Goal: Information Seeking & Learning: Learn about a topic

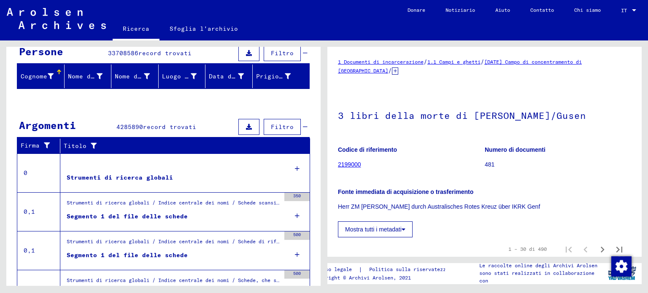
scroll to position [84, 0]
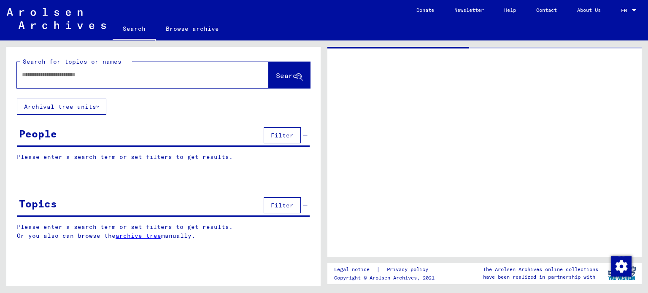
type input "******"
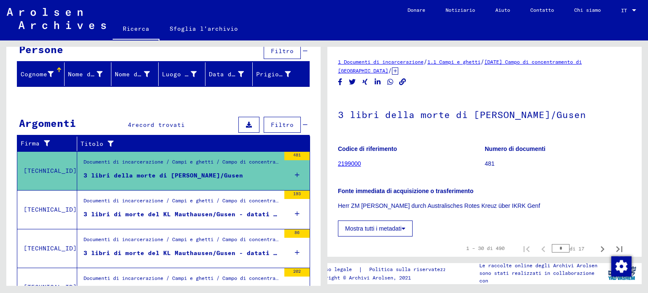
click at [135, 210] on font "3 libri di morte del KL Mauthausen/Gusen - datati [DATE] - [DATE]" at bounding box center [207, 214] width 247 height 8
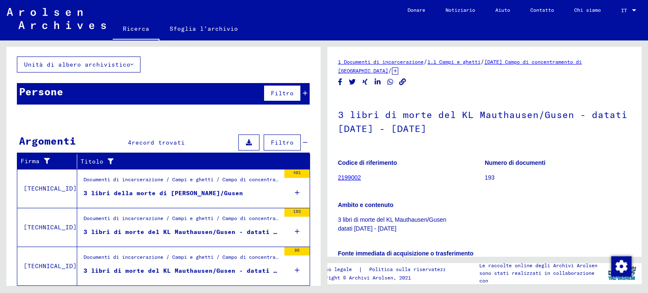
scroll to position [84, 0]
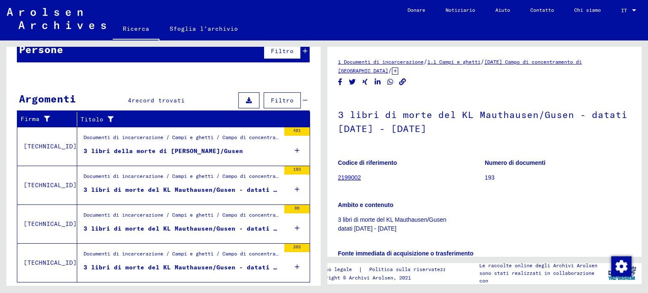
click at [142, 225] on font "3 libri di morte del KL Mauthausen/Gusen - datati [DATE] - [DATE]" at bounding box center [207, 229] width 247 height 8
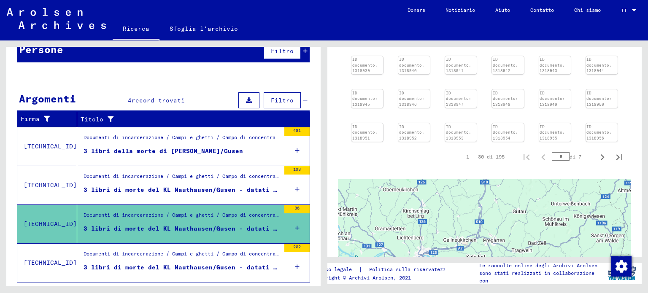
scroll to position [253, 0]
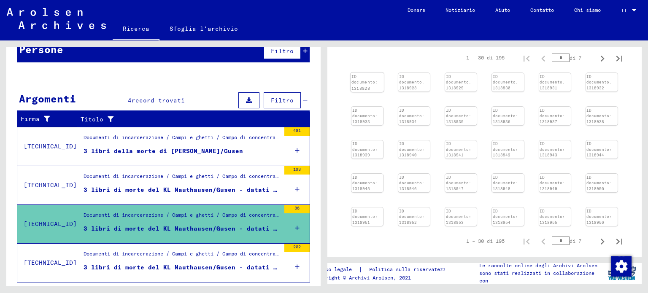
click at [374, 73] on img at bounding box center [366, 73] width 33 height 0
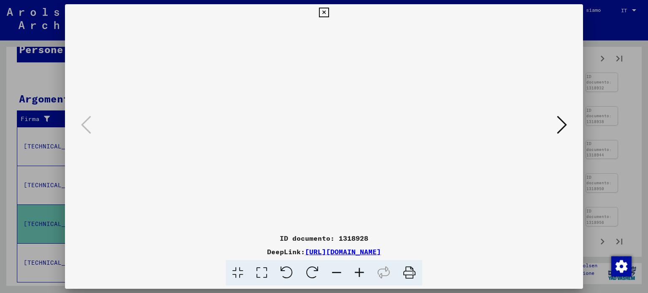
click at [563, 124] on icon at bounding box center [562, 125] width 10 height 20
click at [323, 13] on icon at bounding box center [324, 13] width 10 height 10
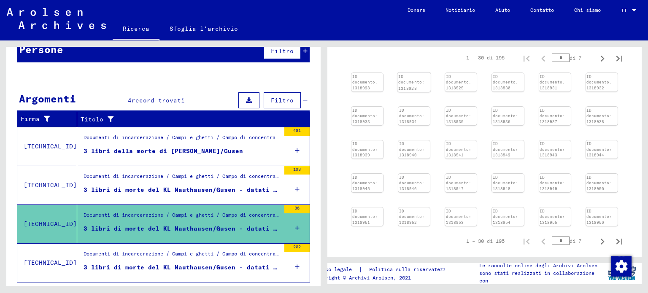
click at [413, 73] on img at bounding box center [413, 73] width 33 height 0
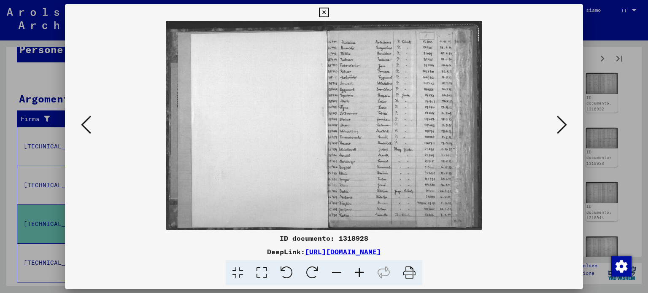
click at [358, 271] on icon at bounding box center [359, 273] width 23 height 26
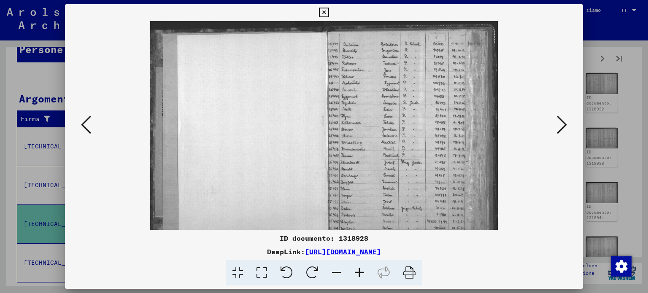
click at [358, 271] on icon at bounding box center [359, 273] width 23 height 26
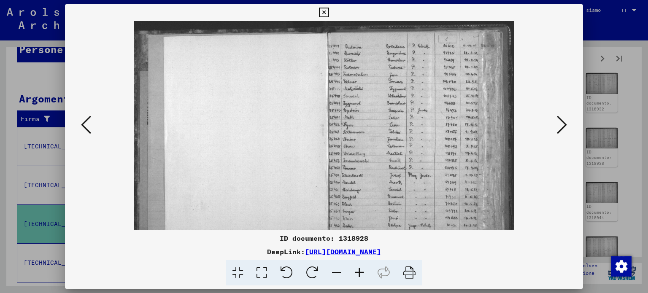
click at [358, 271] on icon at bounding box center [359, 273] width 23 height 26
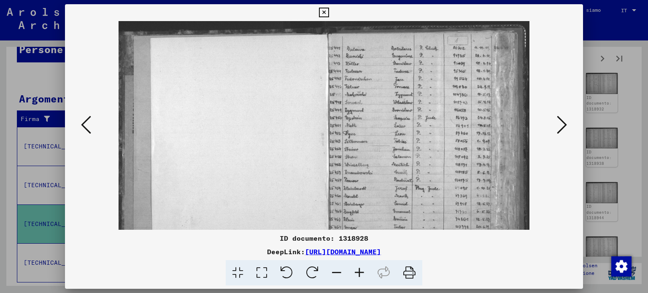
click at [358, 271] on icon at bounding box center [359, 273] width 23 height 26
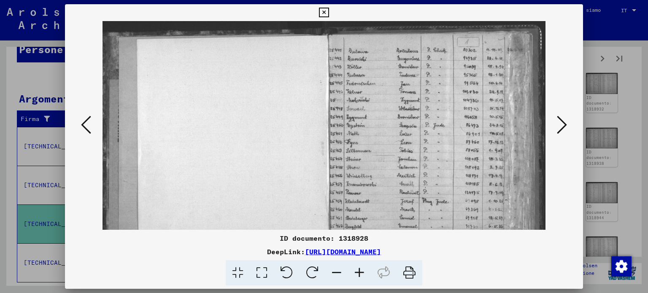
click at [358, 271] on icon at bounding box center [359, 273] width 23 height 26
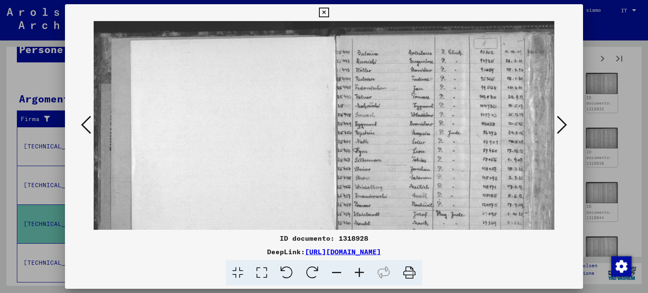
click at [358, 271] on icon at bounding box center [359, 273] width 23 height 26
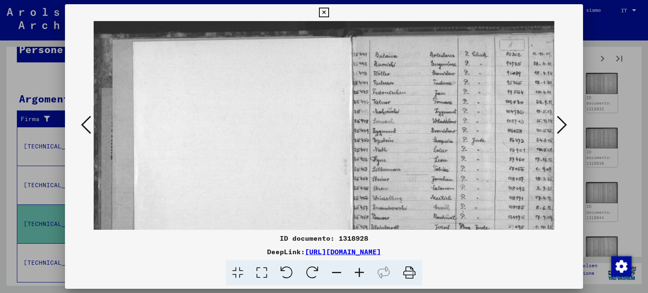
click at [358, 271] on icon at bounding box center [359, 273] width 23 height 26
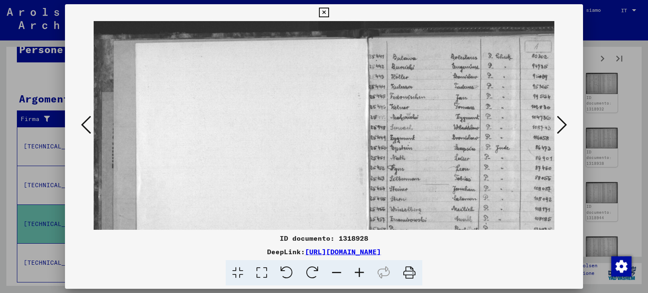
click at [358, 271] on icon at bounding box center [359, 273] width 23 height 26
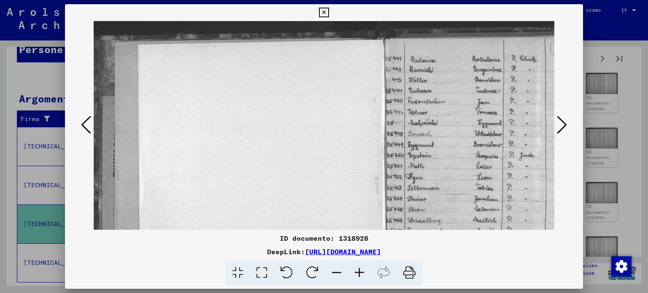
click at [358, 271] on icon at bounding box center [359, 273] width 23 height 26
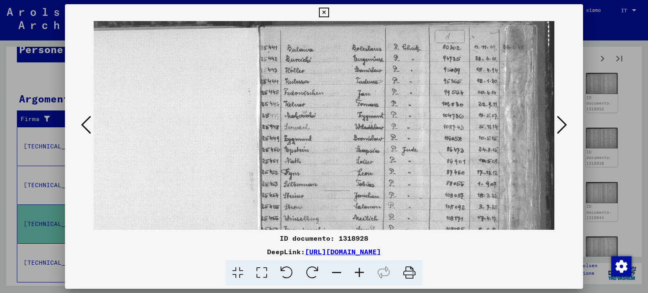
scroll to position [13, 141]
drag, startPoint x: 366, startPoint y: 186, endPoint x: 285, endPoint y: 187, distance: 80.6
click at [285, 187] on img at bounding box center [253, 207] width 602 height 399
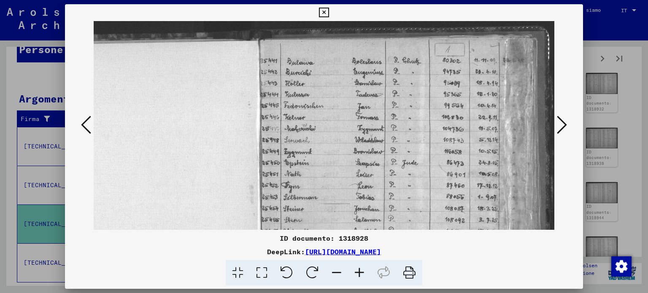
drag, startPoint x: 297, startPoint y: 144, endPoint x: 286, endPoint y: 172, distance: 29.9
click at [286, 172] on img at bounding box center [253, 220] width 602 height 399
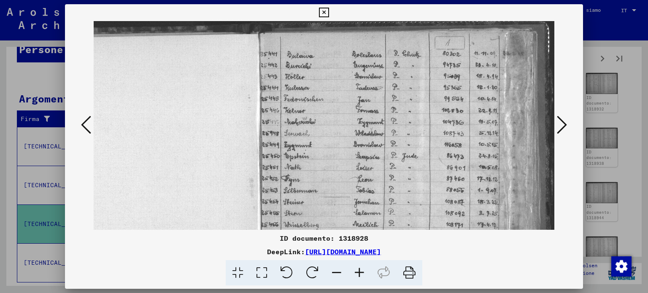
scroll to position [6, 141]
drag, startPoint x: 347, startPoint y: 156, endPoint x: 226, endPoint y: 150, distance: 121.2
click at [226, 150] on img at bounding box center [253, 214] width 602 height 399
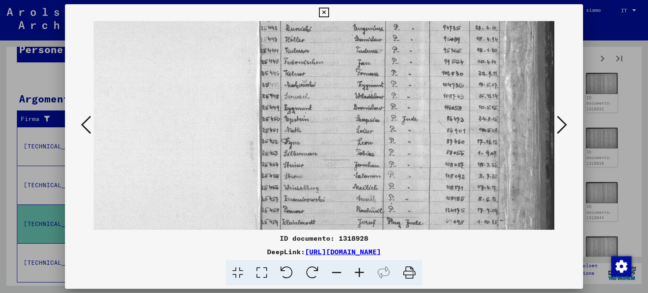
drag, startPoint x: 380, startPoint y: 173, endPoint x: 376, endPoint y: 120, distance: 53.3
click at [377, 121] on img at bounding box center [253, 176] width 602 height 399
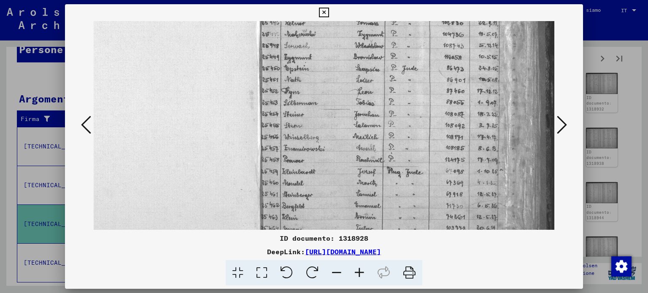
drag, startPoint x: 378, startPoint y: 172, endPoint x: 366, endPoint y: 122, distance: 51.1
click at [366, 123] on img at bounding box center [253, 126] width 602 height 399
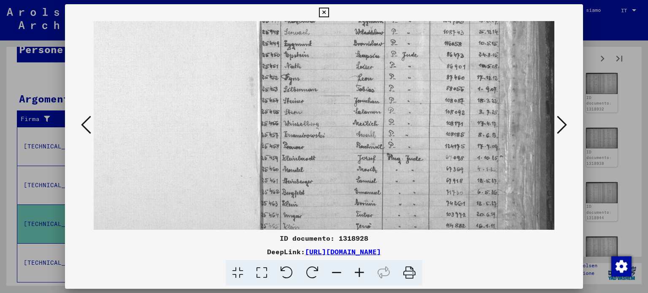
click at [360, 273] on icon at bounding box center [359, 273] width 23 height 26
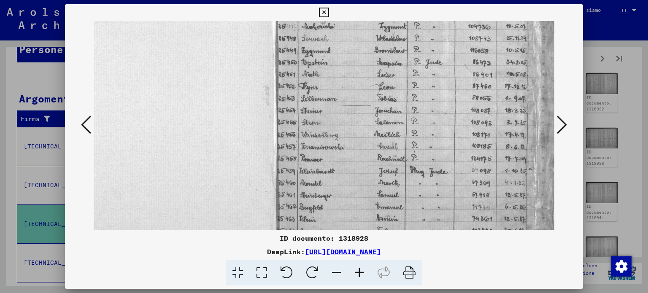
click at [360, 273] on icon at bounding box center [359, 273] width 23 height 26
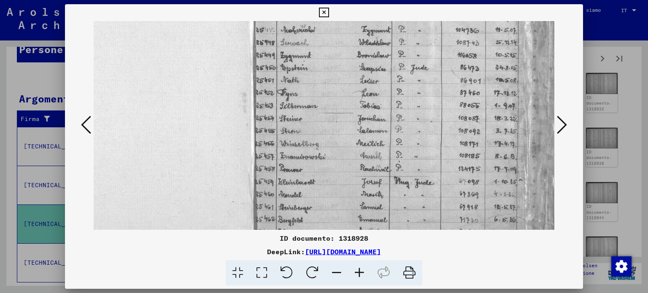
scroll to position [106, 205]
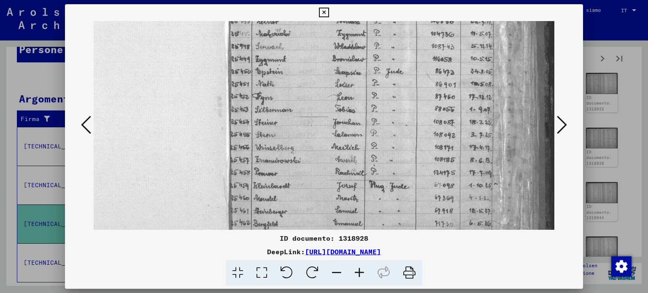
drag, startPoint x: 437, startPoint y: 176, endPoint x: 261, endPoint y: 173, distance: 175.5
click at [257, 179] on img at bounding box center [222, 135] width 666 height 441
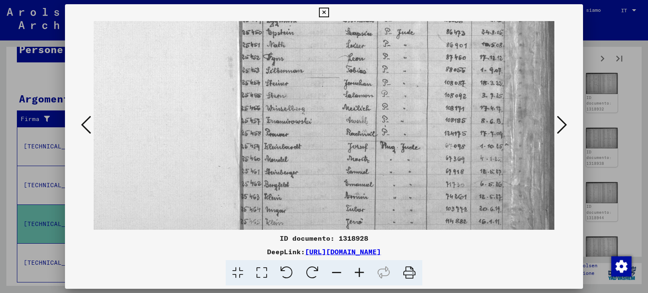
drag, startPoint x: 301, startPoint y: 164, endPoint x: 313, endPoint y: 116, distance: 49.1
click at [313, 118] on img at bounding box center [233, 96] width 666 height 441
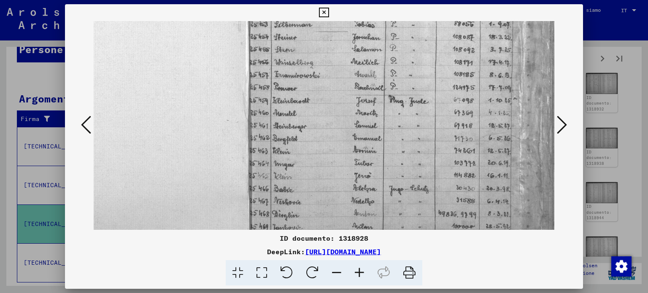
drag, startPoint x: 329, startPoint y: 145, endPoint x: 337, endPoint y: 91, distance: 55.1
click at [337, 101] on img at bounding box center [241, 50] width 666 height 441
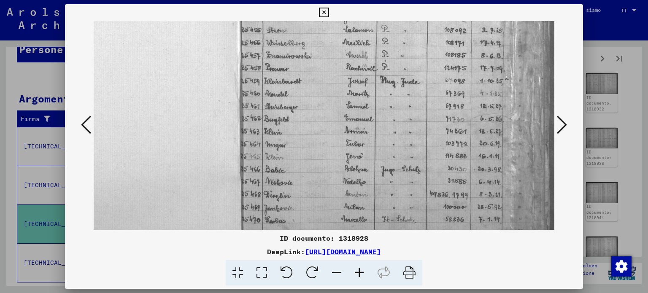
drag, startPoint x: 356, startPoint y: 160, endPoint x: 350, endPoint y: 83, distance: 77.9
click at [349, 96] on img at bounding box center [233, 30] width 666 height 441
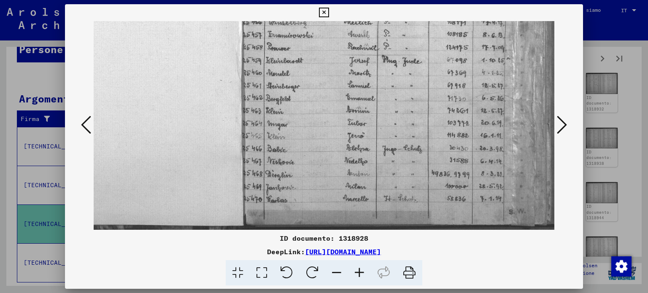
click at [564, 123] on icon at bounding box center [562, 125] width 10 height 20
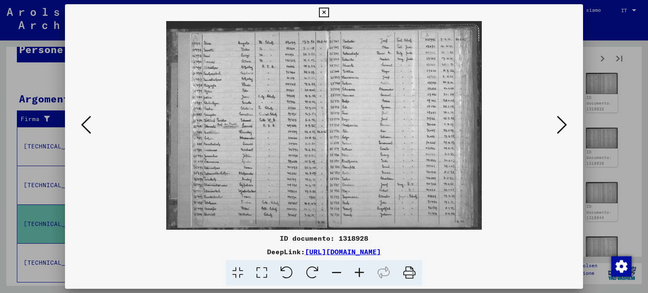
scroll to position [0, 0]
click at [359, 272] on icon at bounding box center [359, 273] width 23 height 26
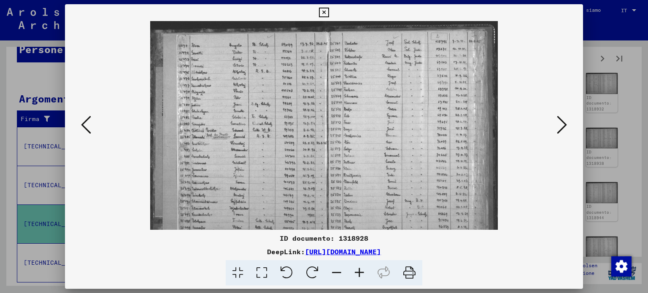
click at [359, 272] on icon at bounding box center [359, 273] width 23 height 26
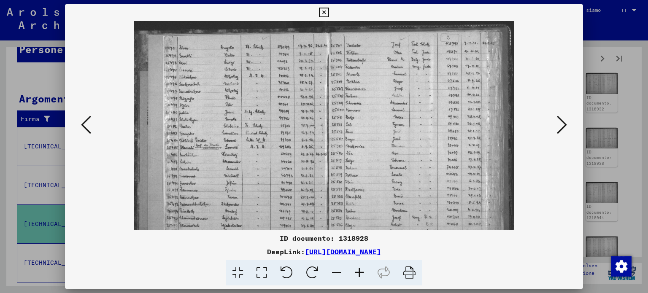
click at [359, 272] on icon at bounding box center [359, 273] width 23 height 26
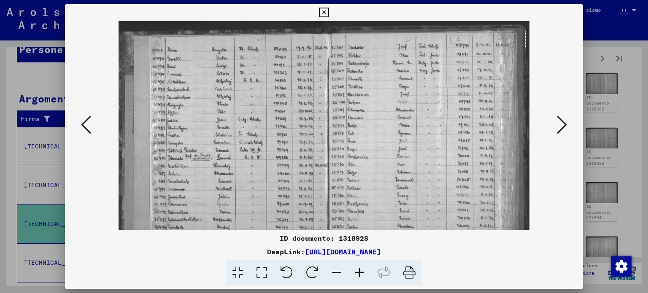
click at [359, 272] on icon at bounding box center [359, 273] width 23 height 26
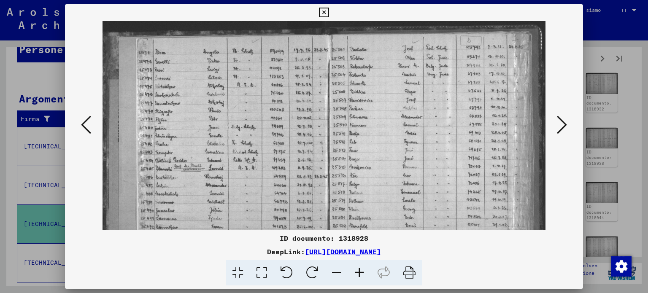
click at [359, 272] on icon at bounding box center [359, 273] width 23 height 26
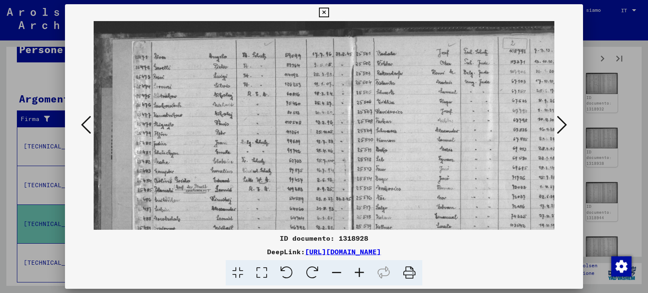
click at [359, 272] on icon at bounding box center [359, 273] width 23 height 26
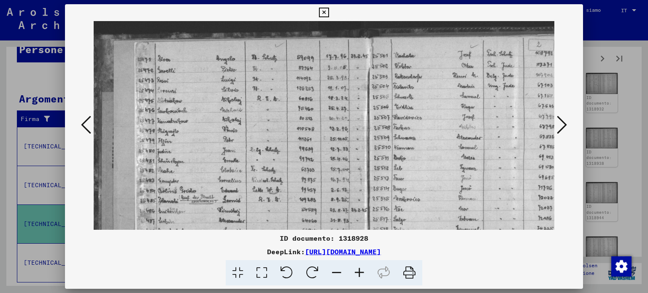
click at [359, 272] on icon at bounding box center [359, 273] width 23 height 26
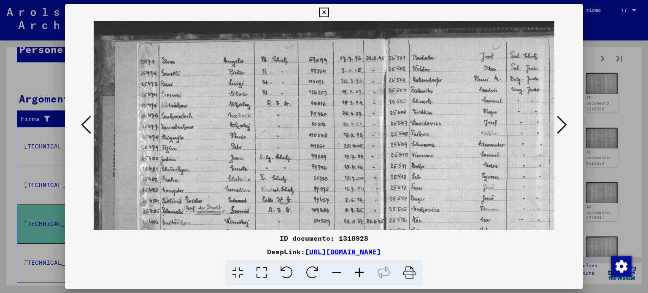
click at [359, 272] on icon at bounding box center [359, 273] width 23 height 26
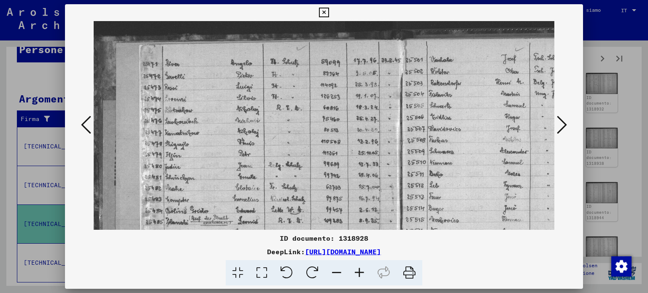
click at [359, 272] on icon at bounding box center [359, 273] width 23 height 26
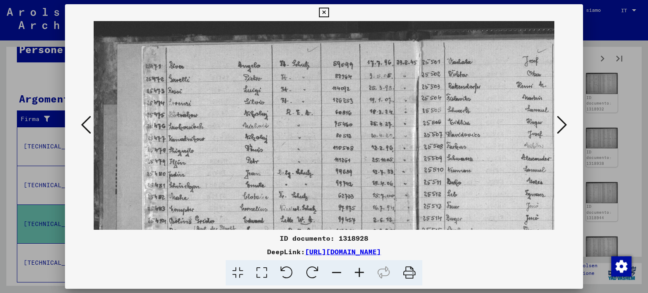
click at [569, 124] on button at bounding box center [561, 125] width 15 height 24
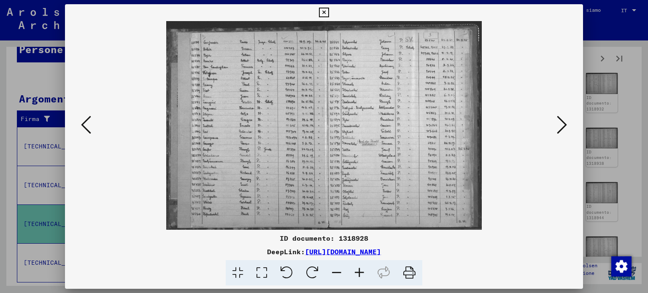
click at [364, 269] on icon at bounding box center [359, 273] width 23 height 26
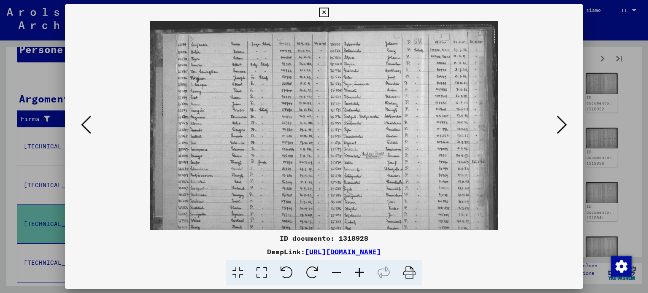
click at [364, 269] on icon at bounding box center [359, 273] width 23 height 26
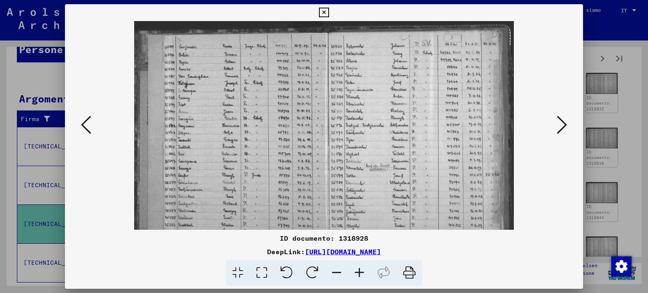
click at [364, 269] on icon at bounding box center [359, 273] width 23 height 26
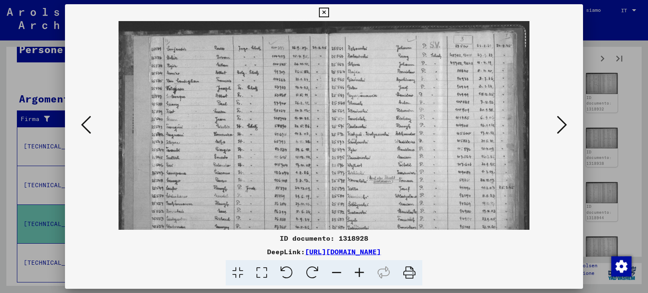
click at [364, 270] on icon at bounding box center [359, 273] width 23 height 26
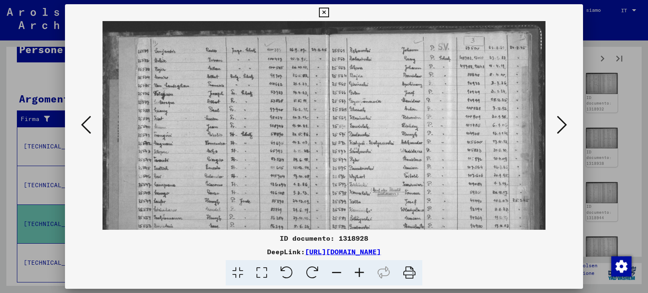
click at [364, 270] on icon at bounding box center [359, 273] width 23 height 26
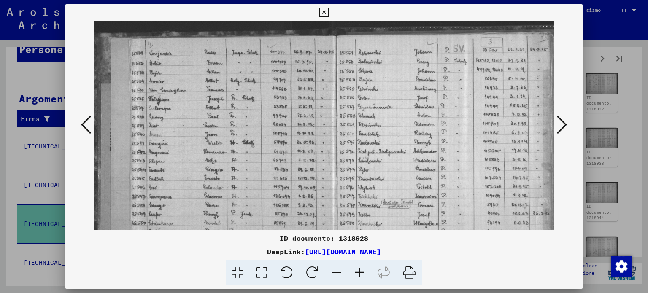
click at [364, 270] on icon at bounding box center [359, 273] width 23 height 26
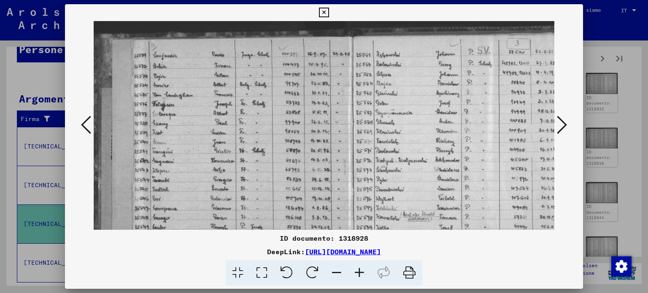
click at [364, 270] on icon at bounding box center [359, 273] width 23 height 26
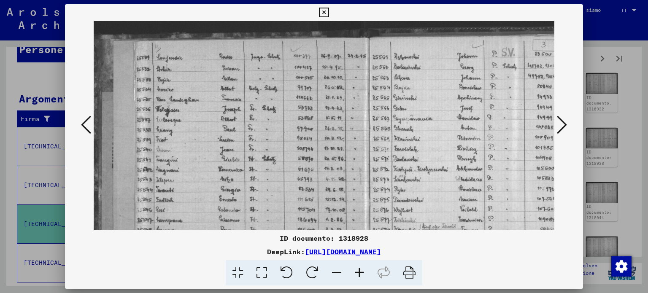
click at [364, 270] on icon at bounding box center [359, 273] width 23 height 26
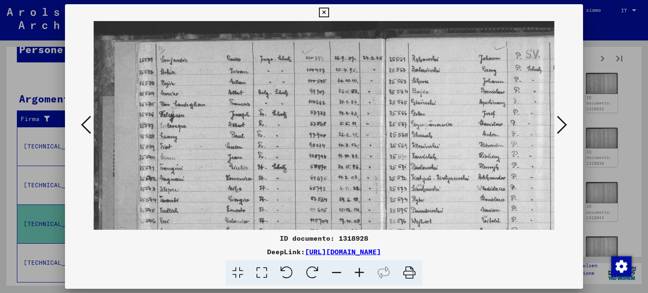
click at [364, 270] on icon at bounding box center [359, 273] width 23 height 26
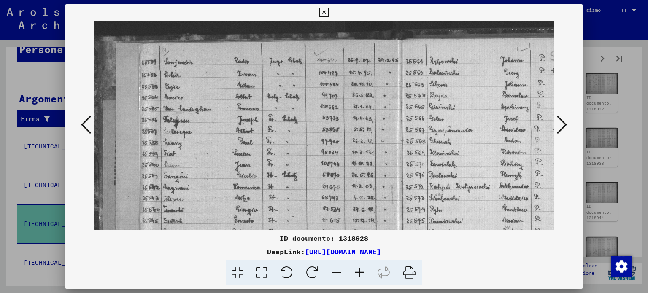
click at [365, 270] on icon at bounding box center [359, 273] width 23 height 26
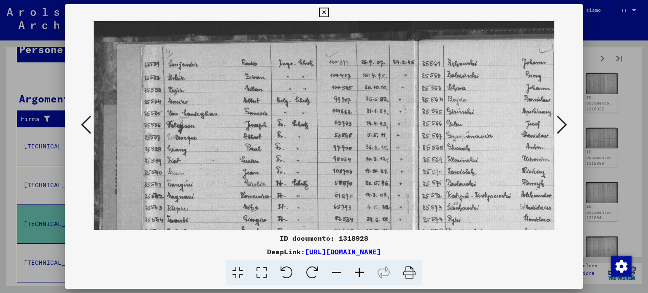
click at [559, 126] on icon at bounding box center [562, 125] width 10 height 20
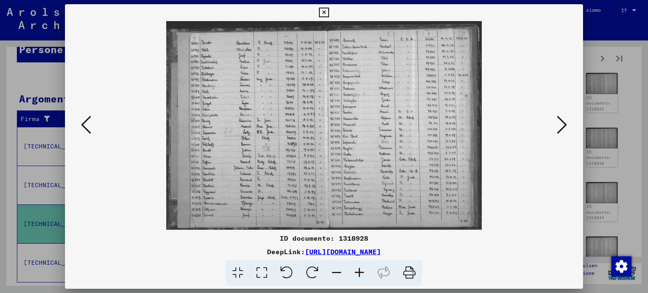
click at [361, 275] on icon at bounding box center [359, 273] width 23 height 26
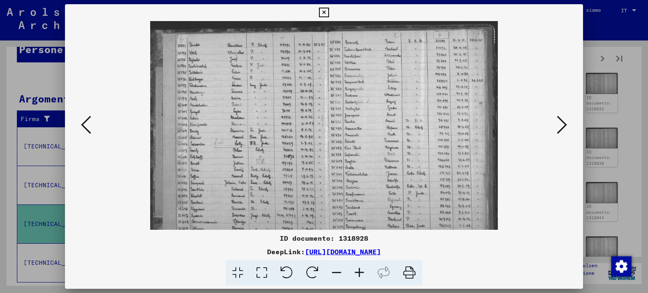
click at [361, 275] on icon at bounding box center [359, 273] width 23 height 26
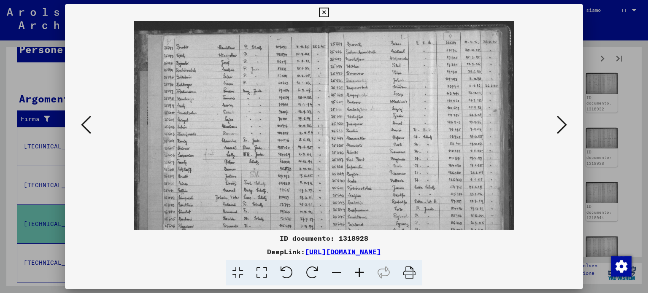
click at [361, 275] on icon at bounding box center [359, 273] width 23 height 26
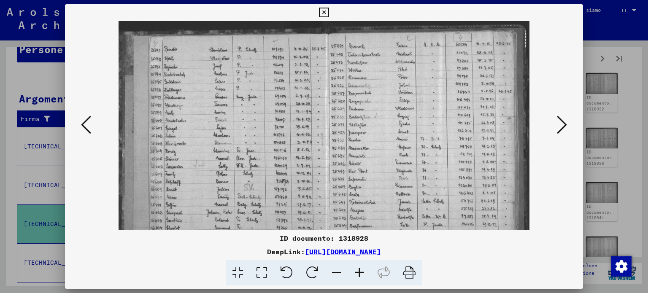
click at [361, 275] on icon at bounding box center [359, 273] width 23 height 26
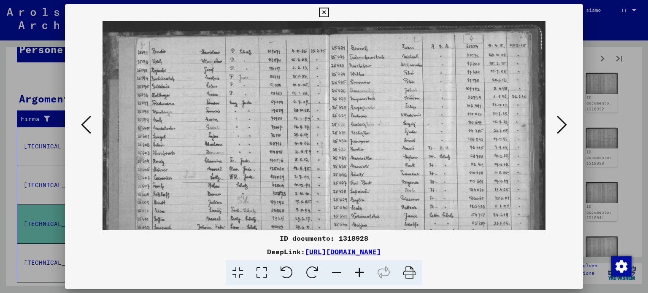
click at [361, 275] on icon at bounding box center [359, 273] width 23 height 26
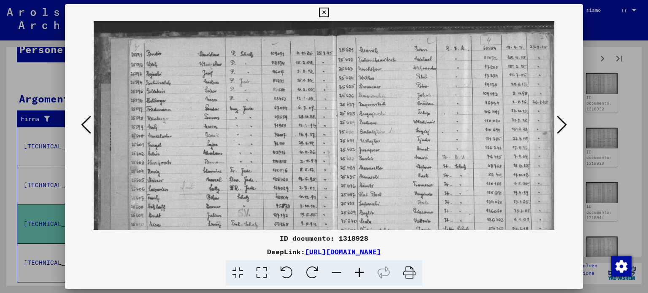
click at [361, 275] on icon at bounding box center [359, 273] width 23 height 26
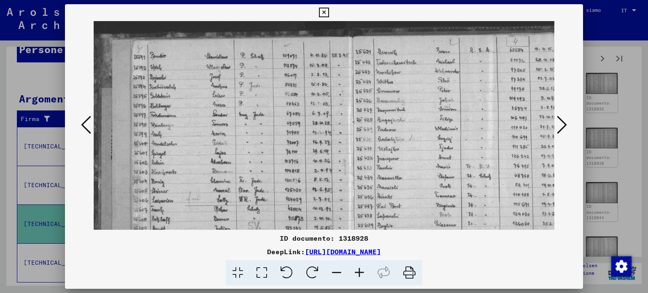
click at [361, 275] on icon at bounding box center [359, 273] width 23 height 26
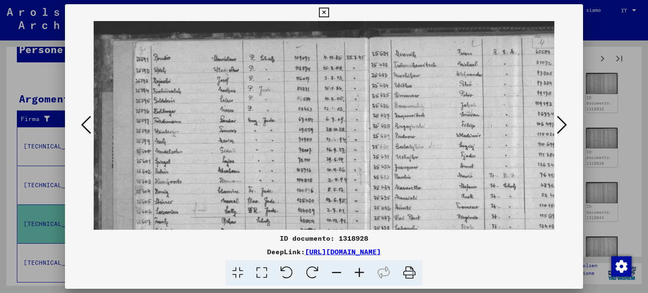
click at [361, 275] on icon at bounding box center [359, 273] width 23 height 26
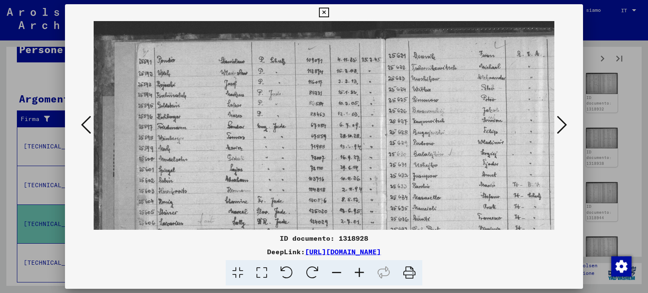
click at [361, 275] on icon at bounding box center [359, 273] width 23 height 26
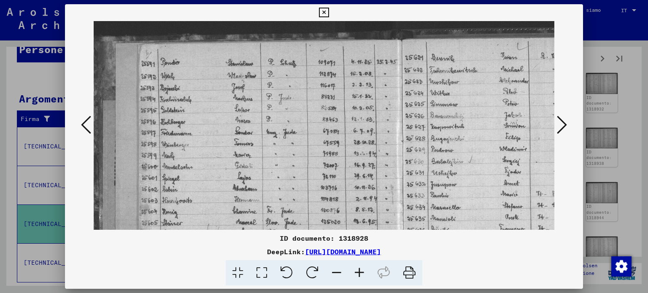
click at [361, 275] on icon at bounding box center [359, 273] width 23 height 26
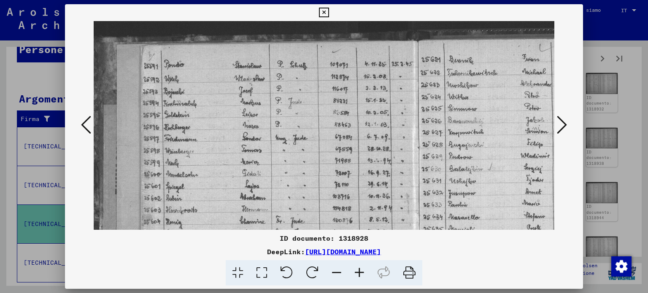
click at [361, 275] on icon at bounding box center [359, 273] width 23 height 26
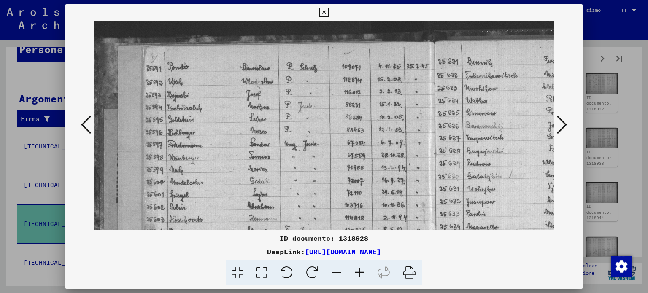
click at [569, 124] on button at bounding box center [561, 125] width 15 height 24
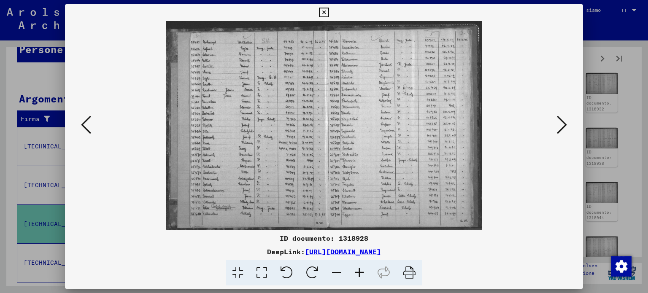
click at [358, 265] on icon at bounding box center [359, 273] width 23 height 26
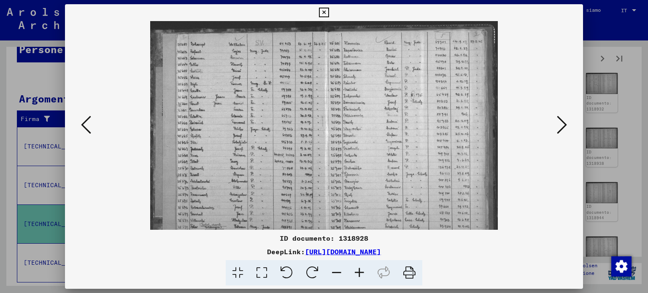
click at [358, 265] on icon at bounding box center [359, 273] width 23 height 26
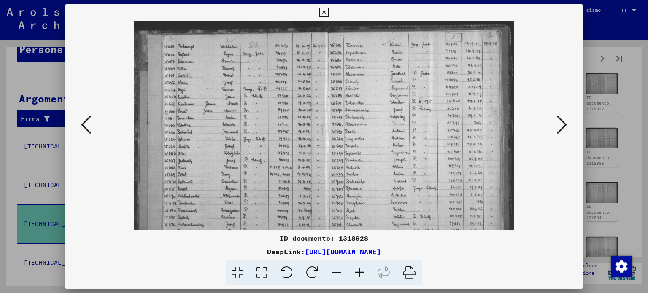
click at [358, 265] on icon at bounding box center [359, 273] width 23 height 26
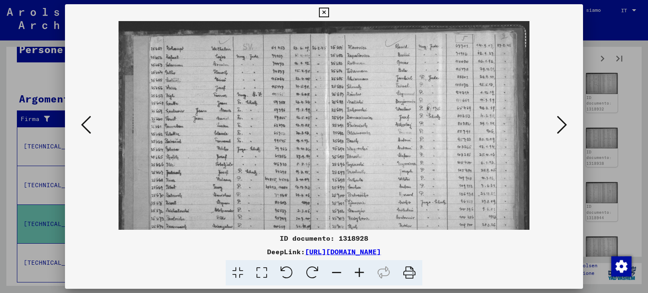
click at [358, 265] on icon at bounding box center [359, 273] width 23 height 26
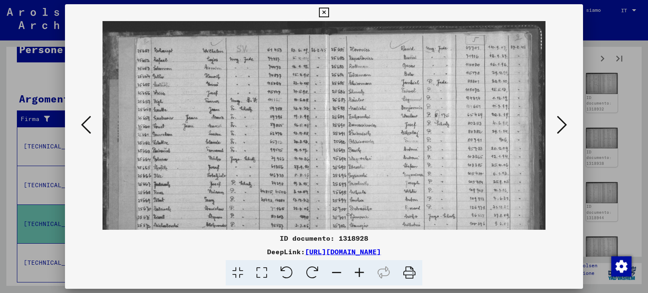
click at [358, 265] on icon at bounding box center [359, 273] width 23 height 26
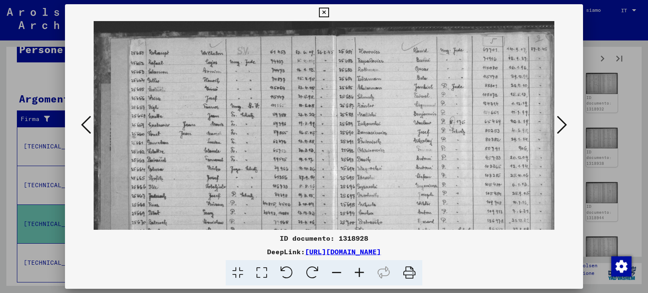
click at [358, 265] on icon at bounding box center [359, 273] width 23 height 26
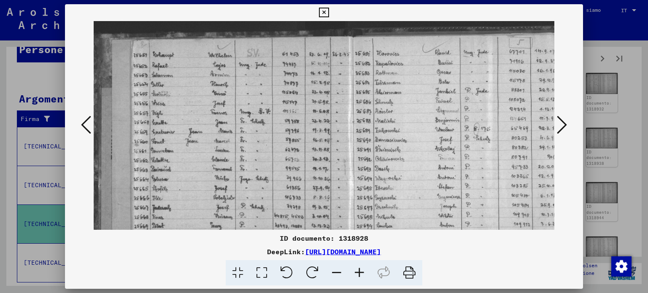
click at [358, 265] on icon at bounding box center [359, 273] width 23 height 26
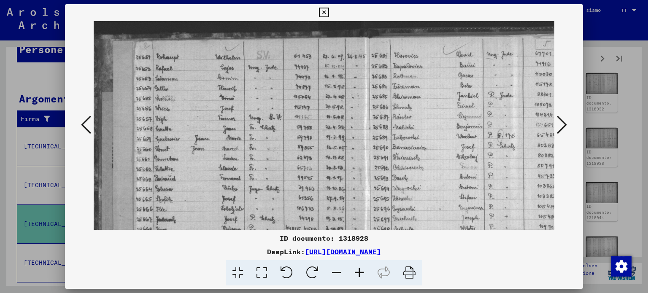
click at [358, 265] on icon at bounding box center [359, 273] width 23 height 26
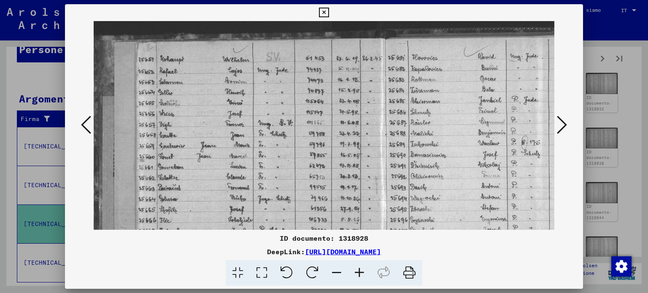
click at [358, 265] on icon at bounding box center [359, 273] width 23 height 26
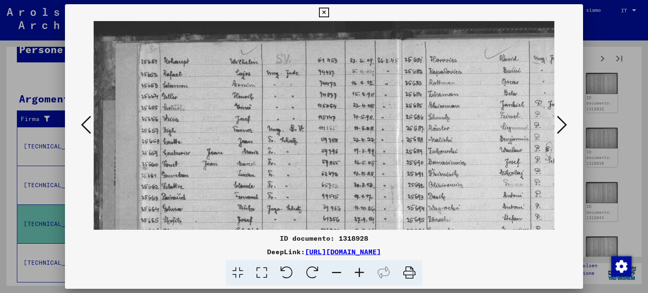
click at [358, 265] on icon at bounding box center [359, 273] width 23 height 26
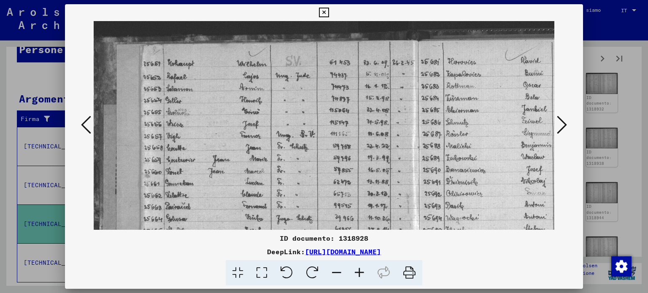
click at [558, 123] on icon at bounding box center [562, 125] width 10 height 20
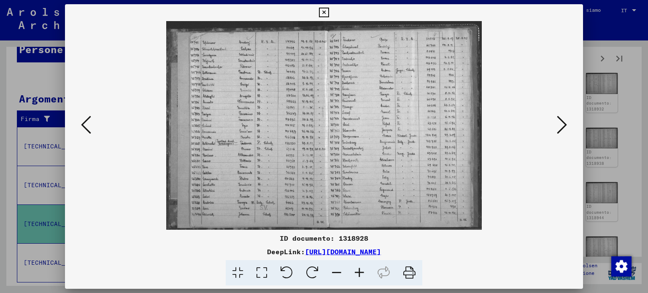
click at [558, 123] on icon at bounding box center [562, 125] width 10 height 20
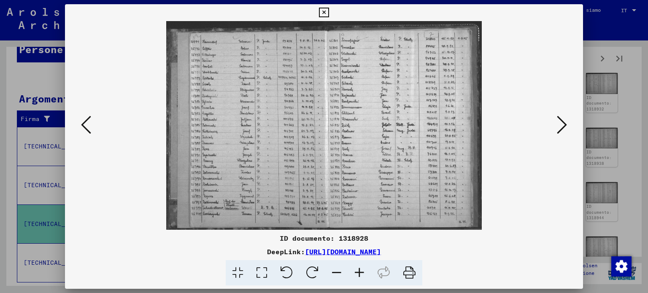
click at [358, 264] on icon at bounding box center [359, 273] width 23 height 26
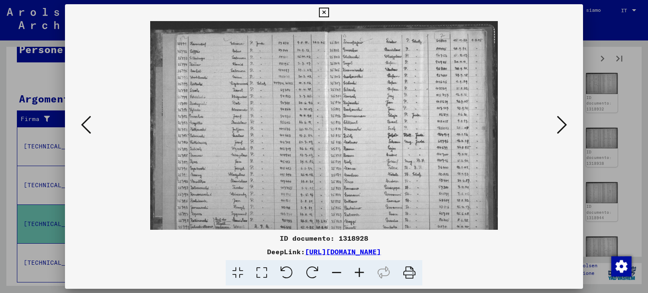
click at [358, 264] on icon at bounding box center [359, 273] width 23 height 26
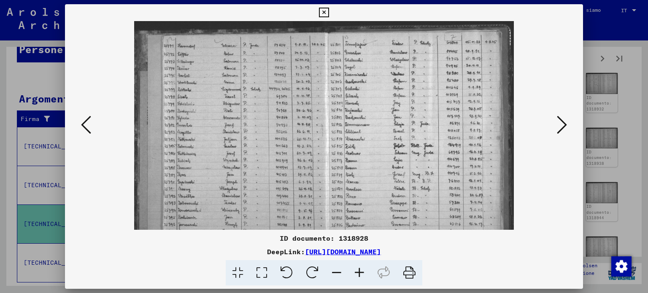
click at [358, 264] on icon at bounding box center [359, 273] width 23 height 26
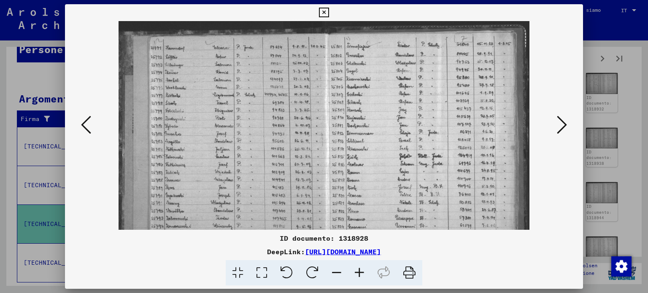
click at [358, 264] on icon at bounding box center [359, 273] width 23 height 26
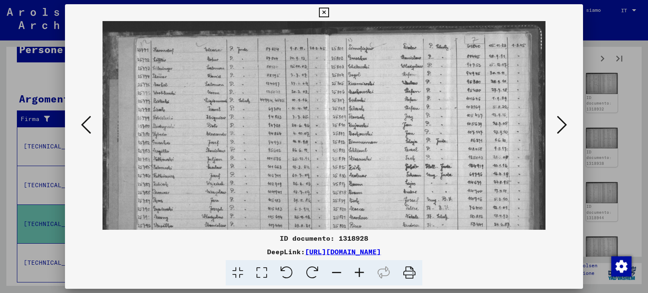
click at [358, 264] on icon at bounding box center [359, 273] width 23 height 26
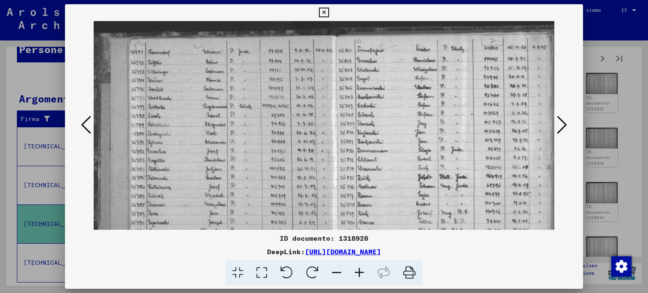
click at [358, 264] on icon at bounding box center [359, 273] width 23 height 26
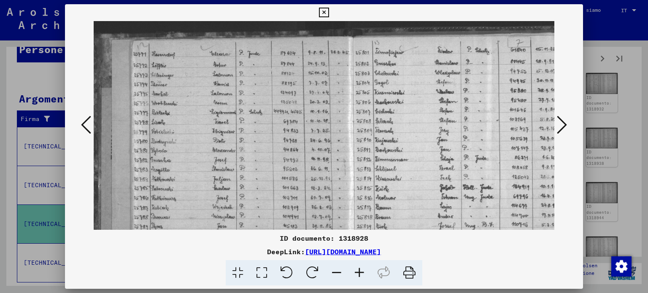
click at [358, 264] on icon at bounding box center [359, 273] width 23 height 26
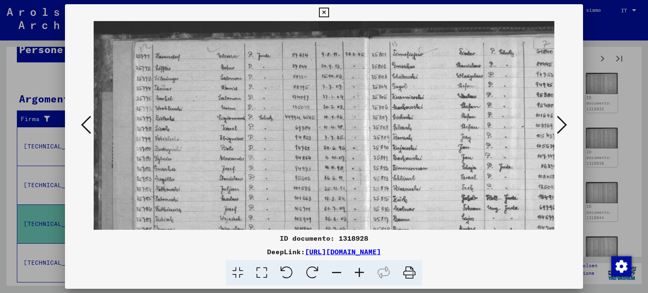
click at [358, 264] on icon at bounding box center [359, 273] width 23 height 26
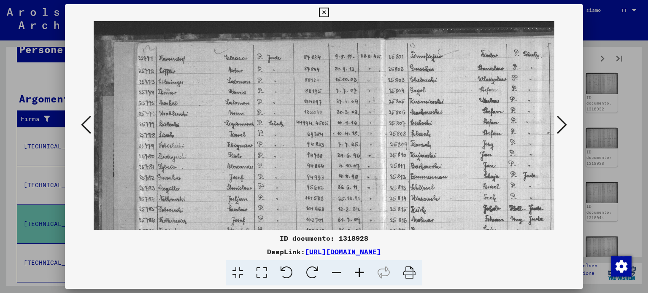
click at [560, 123] on icon at bounding box center [562, 125] width 10 height 20
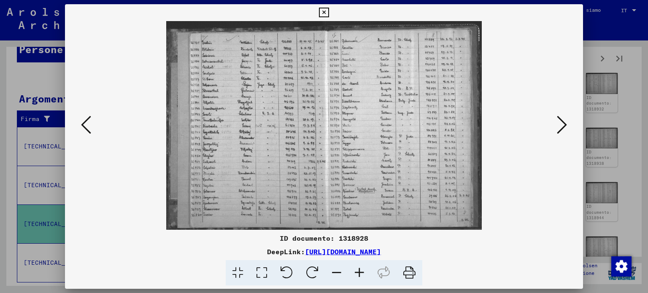
click at [561, 118] on icon at bounding box center [562, 125] width 10 height 20
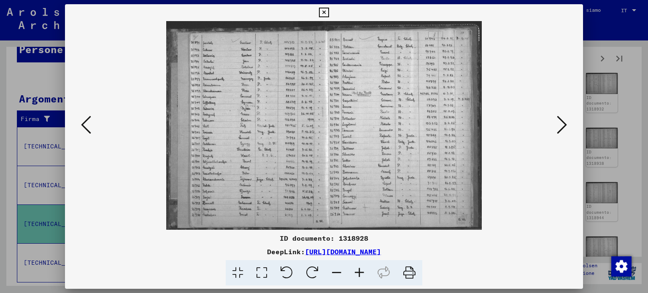
click at [356, 268] on icon at bounding box center [359, 273] width 23 height 26
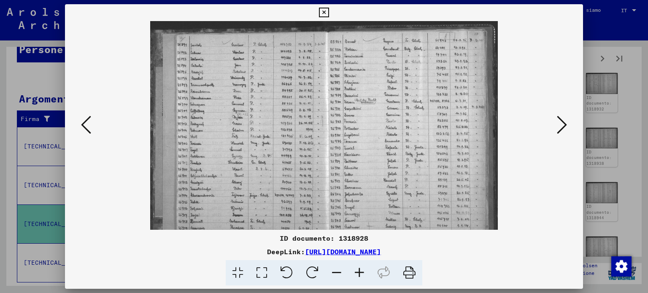
click at [357, 269] on icon at bounding box center [359, 273] width 23 height 26
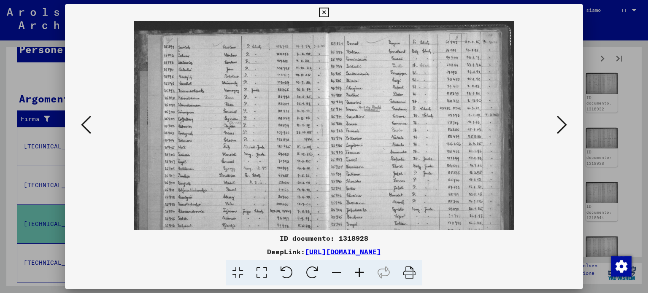
click at [357, 269] on icon at bounding box center [359, 273] width 23 height 26
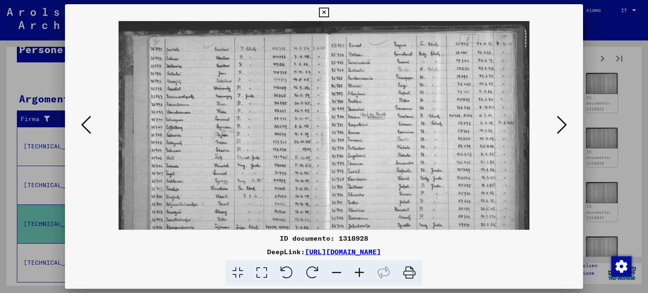
click at [357, 269] on icon at bounding box center [359, 273] width 23 height 26
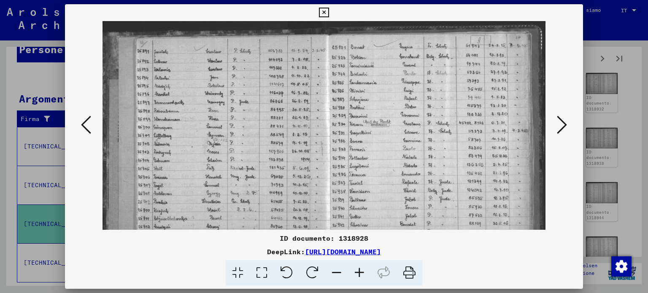
click at [357, 269] on icon at bounding box center [359, 273] width 23 height 26
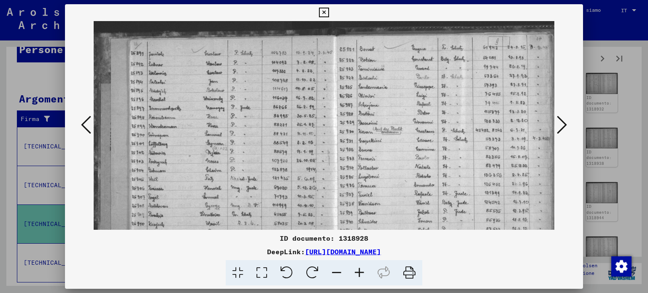
click at [357, 269] on icon at bounding box center [359, 273] width 23 height 26
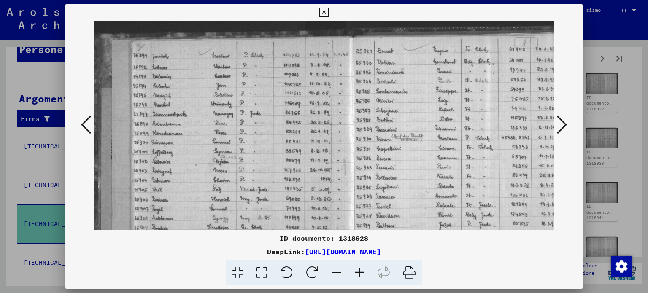
click at [357, 269] on icon at bounding box center [359, 273] width 23 height 26
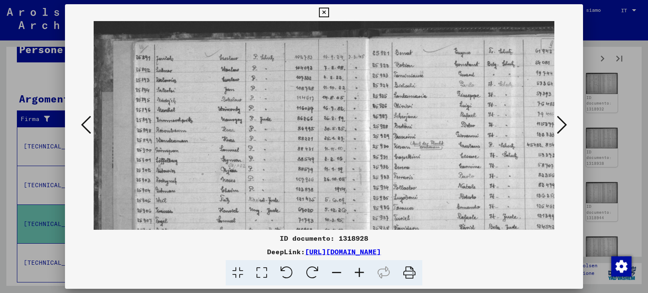
click at [357, 269] on icon at bounding box center [359, 273] width 23 height 26
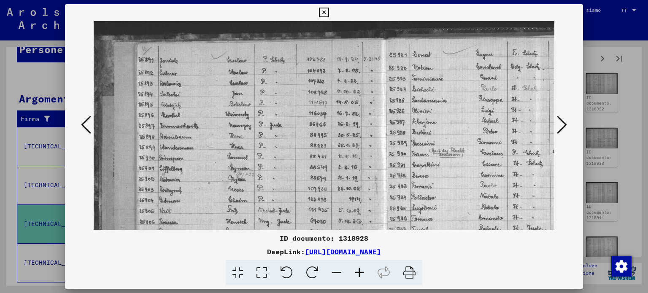
click at [357, 269] on icon at bounding box center [359, 273] width 23 height 26
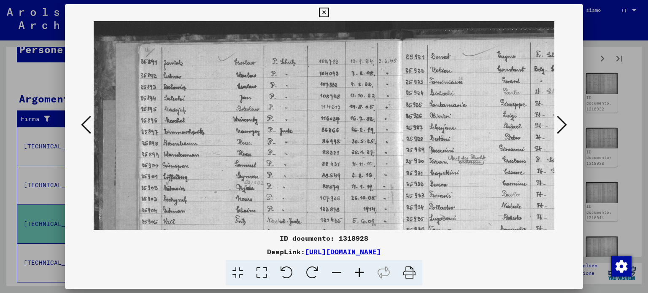
click at [568, 122] on button at bounding box center [561, 125] width 15 height 24
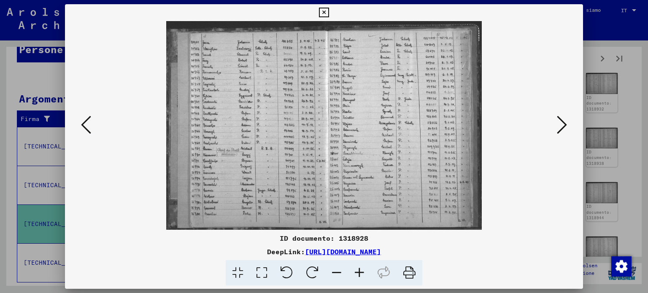
click at [356, 270] on icon at bounding box center [359, 273] width 23 height 26
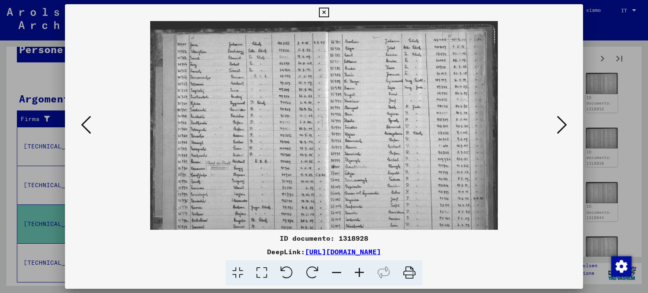
click at [356, 270] on icon at bounding box center [359, 273] width 23 height 26
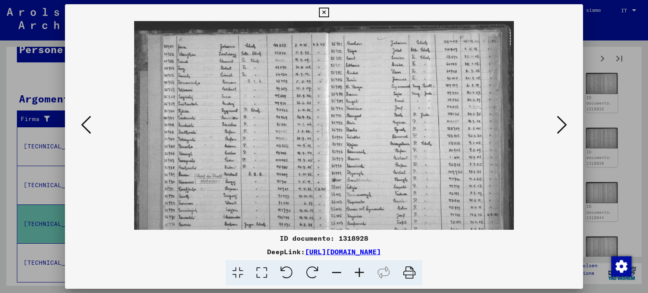
click at [356, 270] on icon at bounding box center [359, 273] width 23 height 26
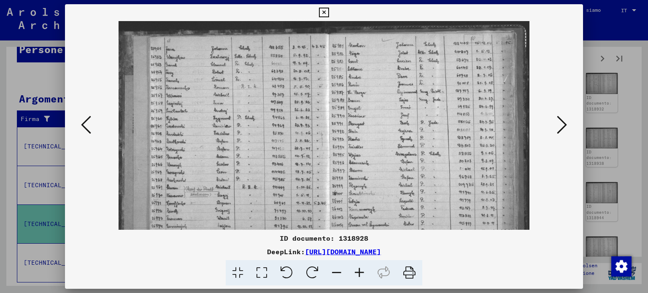
click at [356, 270] on icon at bounding box center [359, 273] width 23 height 26
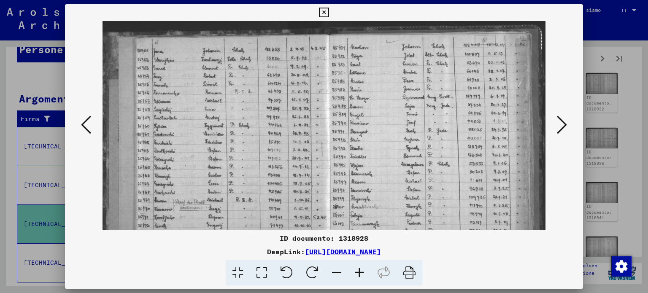
click at [356, 270] on icon at bounding box center [359, 273] width 23 height 26
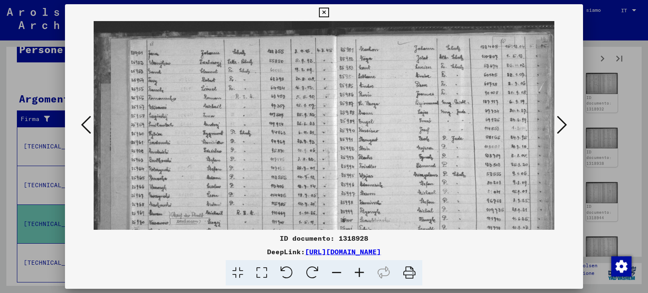
click at [356, 270] on icon at bounding box center [359, 273] width 23 height 26
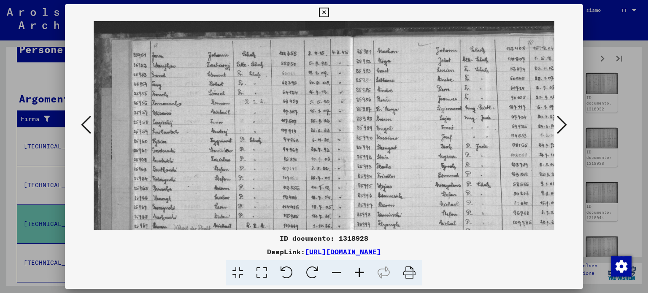
click at [356, 270] on icon at bounding box center [359, 273] width 23 height 26
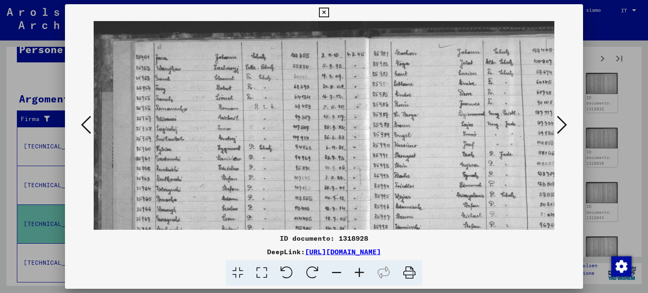
click at [356, 270] on icon at bounding box center [359, 273] width 23 height 26
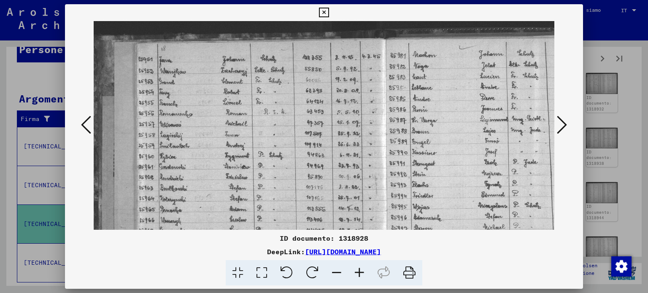
click at [558, 120] on icon at bounding box center [562, 125] width 10 height 20
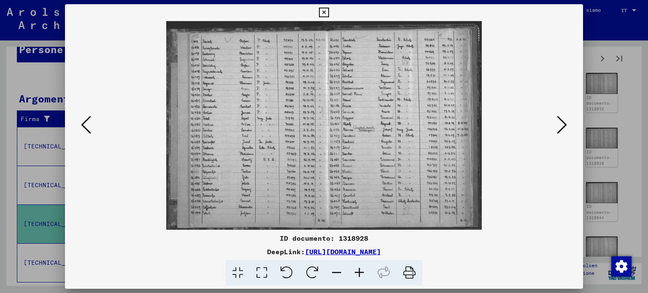
click at [359, 269] on icon at bounding box center [359, 273] width 23 height 26
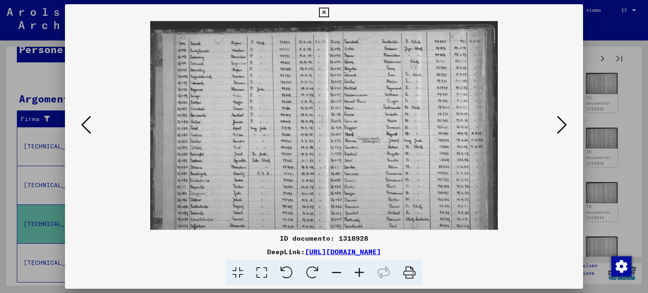
click at [359, 269] on icon at bounding box center [359, 273] width 23 height 26
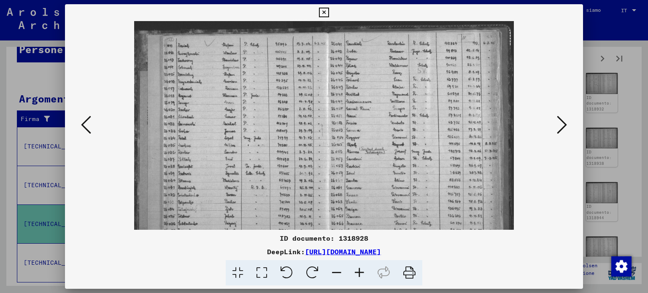
click at [359, 269] on icon at bounding box center [359, 273] width 23 height 26
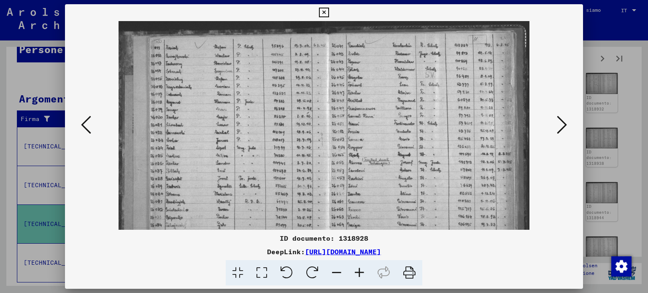
click at [359, 269] on icon at bounding box center [359, 273] width 23 height 26
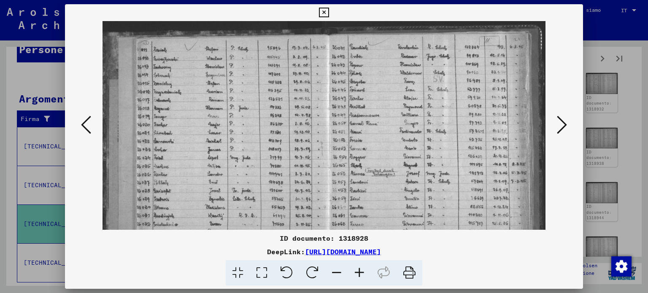
click at [359, 269] on icon at bounding box center [359, 273] width 23 height 26
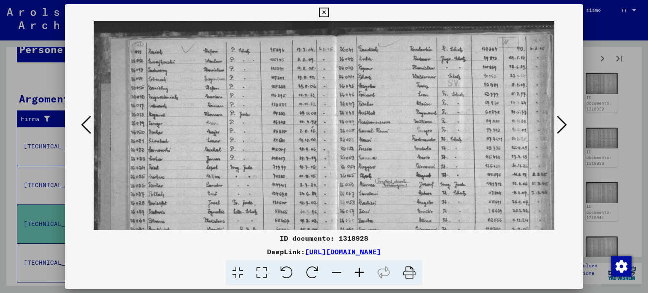
click at [359, 269] on icon at bounding box center [359, 273] width 23 height 26
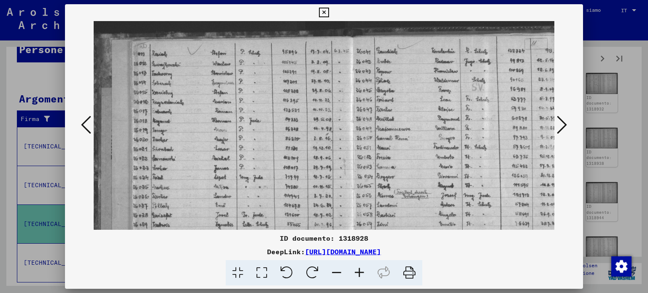
click at [359, 269] on icon at bounding box center [359, 273] width 23 height 26
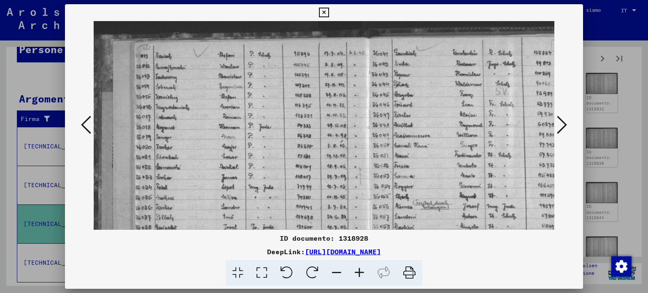
click at [359, 269] on icon at bounding box center [359, 273] width 23 height 26
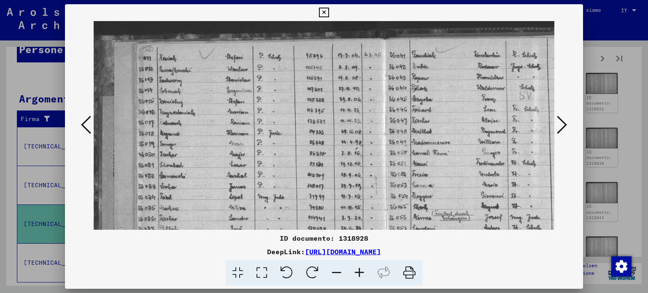
click at [560, 124] on icon at bounding box center [562, 125] width 10 height 20
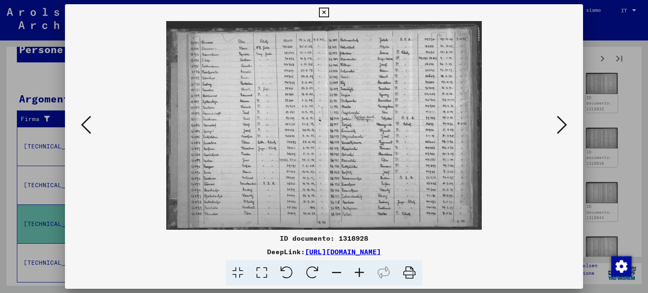
click at [358, 266] on icon at bounding box center [359, 273] width 23 height 26
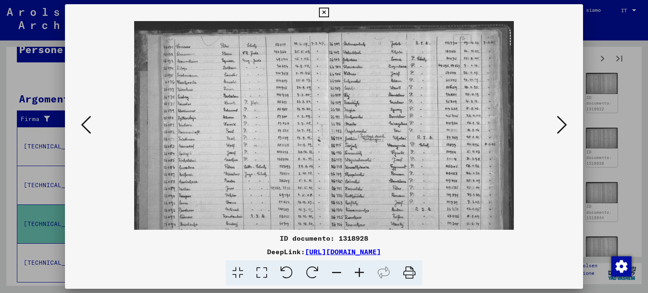
click at [358, 266] on icon at bounding box center [359, 273] width 23 height 26
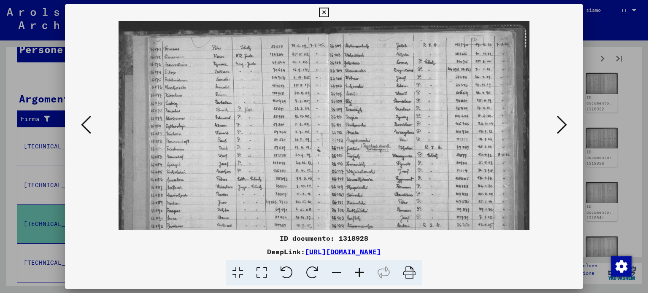
click at [358, 266] on icon at bounding box center [359, 273] width 23 height 26
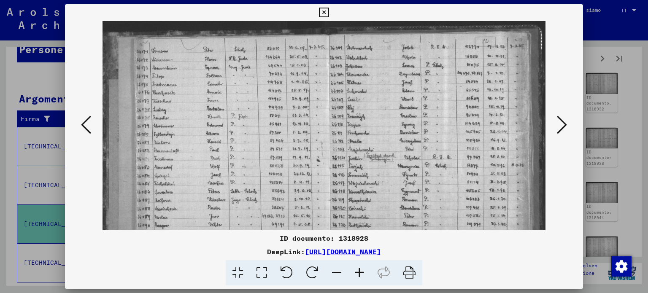
click at [358, 266] on icon at bounding box center [359, 273] width 23 height 26
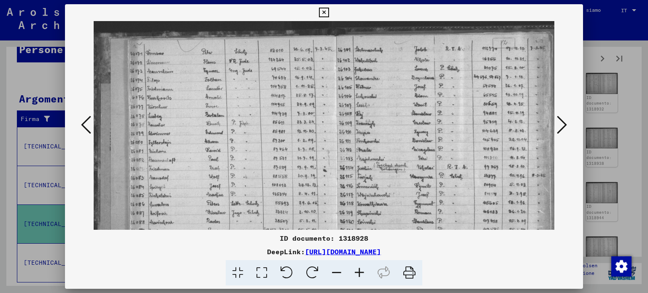
click at [358, 266] on icon at bounding box center [359, 273] width 23 height 26
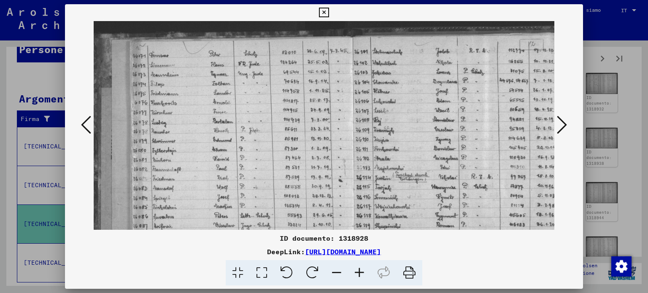
click at [358, 266] on icon at bounding box center [359, 273] width 23 height 26
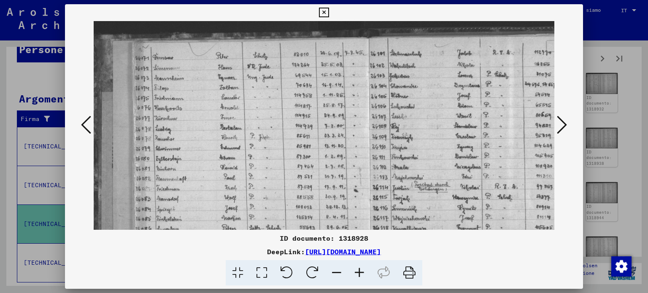
click at [358, 266] on icon at bounding box center [359, 273] width 23 height 26
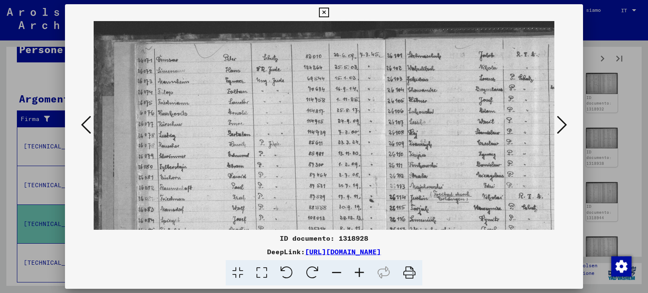
click at [358, 266] on icon at bounding box center [359, 273] width 23 height 26
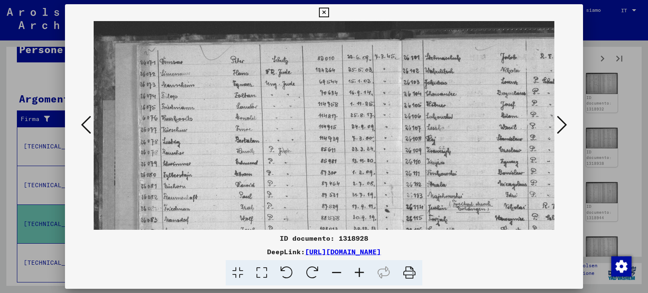
click at [563, 121] on icon at bounding box center [562, 125] width 10 height 20
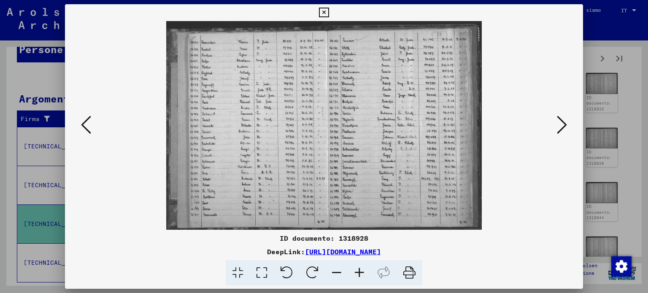
click at [563, 121] on icon at bounding box center [562, 125] width 10 height 20
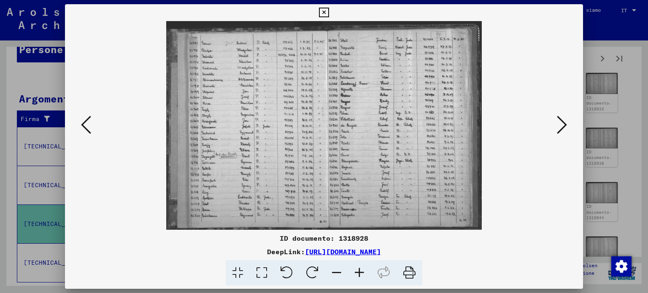
click at [563, 121] on icon at bounding box center [562, 125] width 10 height 20
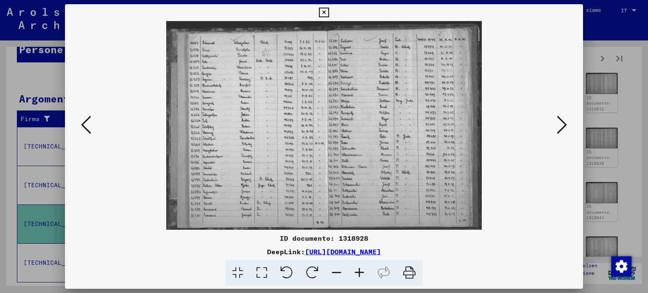
click at [355, 271] on icon at bounding box center [359, 273] width 23 height 26
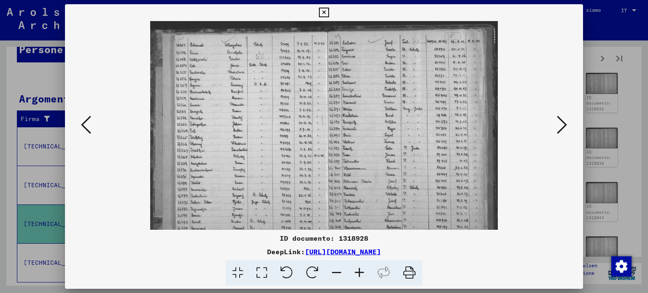
click at [355, 271] on icon at bounding box center [359, 273] width 23 height 26
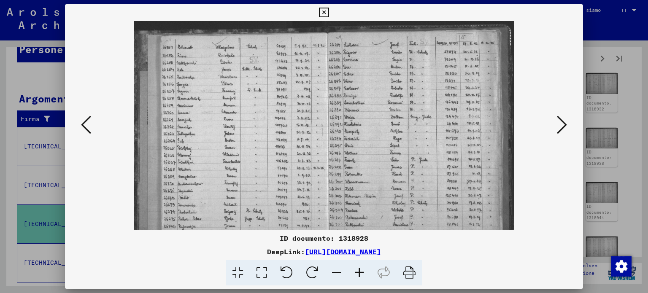
click at [355, 271] on icon at bounding box center [359, 273] width 23 height 26
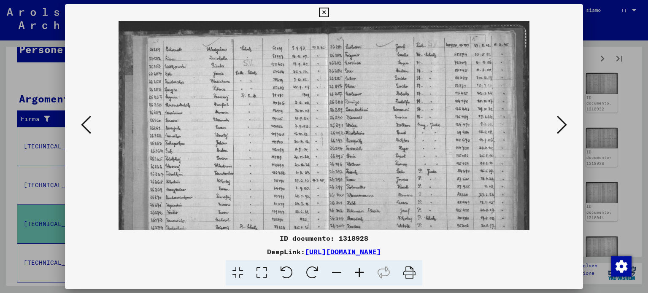
click at [355, 271] on icon at bounding box center [359, 273] width 23 height 26
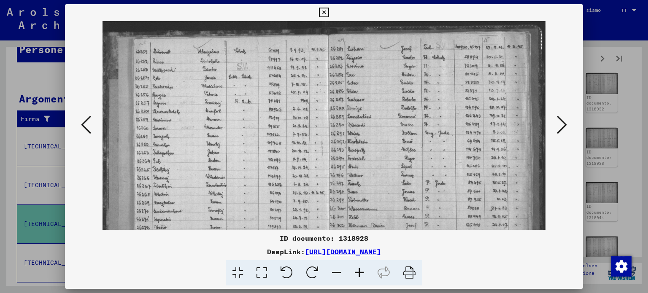
click at [355, 271] on icon at bounding box center [359, 273] width 23 height 26
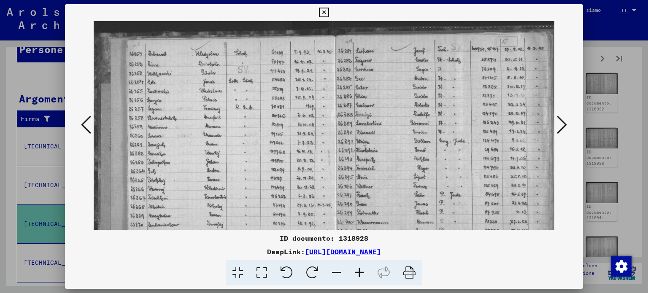
click at [355, 271] on icon at bounding box center [359, 273] width 23 height 26
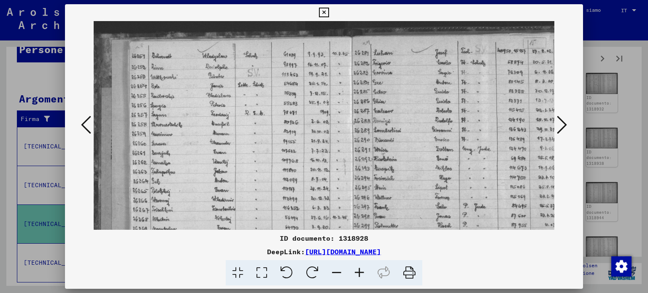
click at [355, 271] on icon at bounding box center [359, 273] width 23 height 26
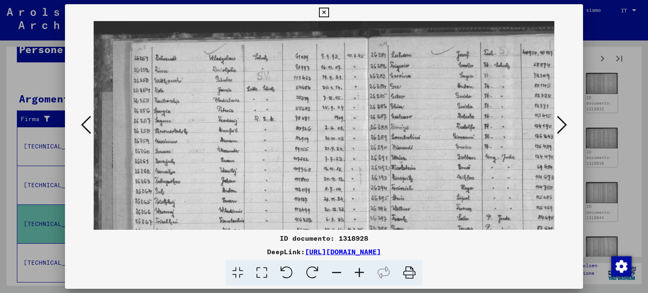
click at [355, 271] on icon at bounding box center [359, 273] width 23 height 26
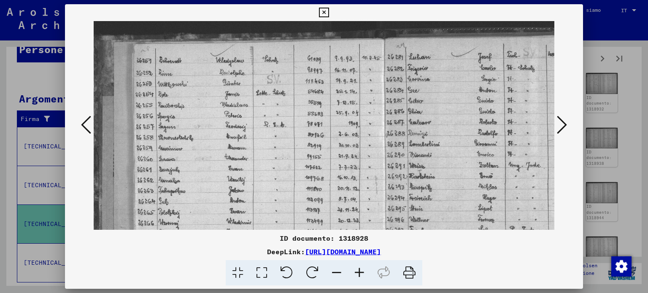
click at [566, 126] on icon at bounding box center [562, 125] width 10 height 20
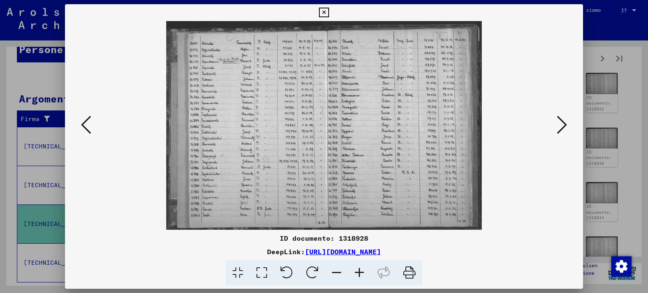
click at [364, 268] on icon at bounding box center [359, 273] width 23 height 26
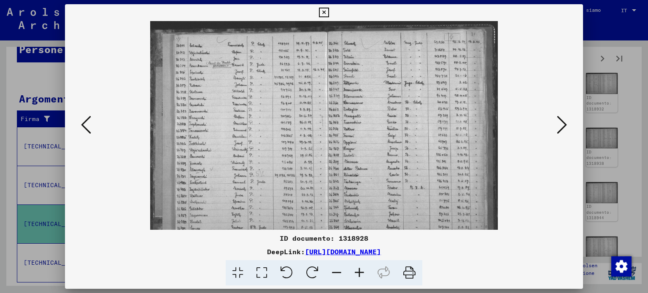
click at [364, 268] on icon at bounding box center [359, 273] width 23 height 26
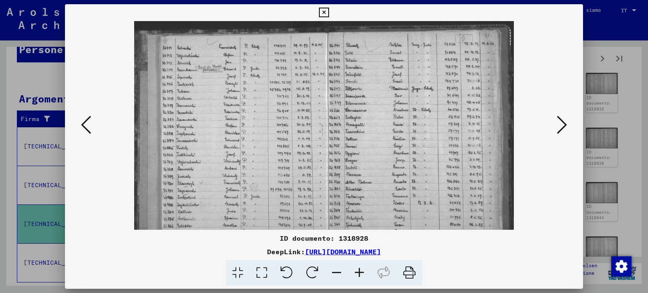
click at [364, 268] on icon at bounding box center [359, 273] width 23 height 26
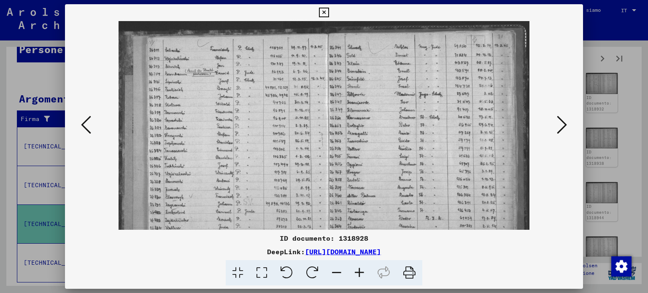
click at [364, 269] on icon at bounding box center [359, 273] width 23 height 26
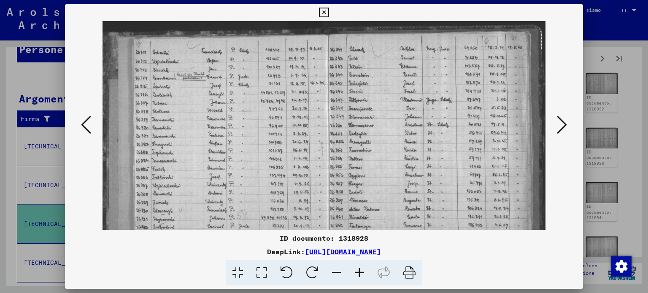
click at [364, 269] on icon at bounding box center [359, 273] width 23 height 26
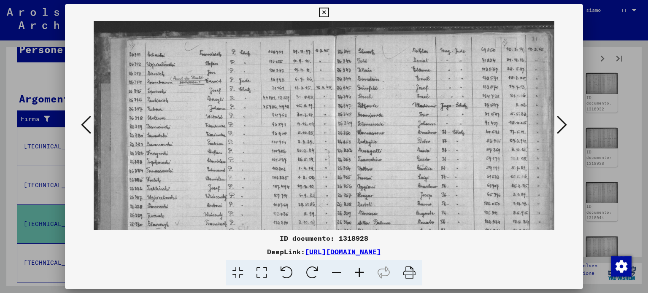
click at [364, 269] on icon at bounding box center [359, 273] width 23 height 26
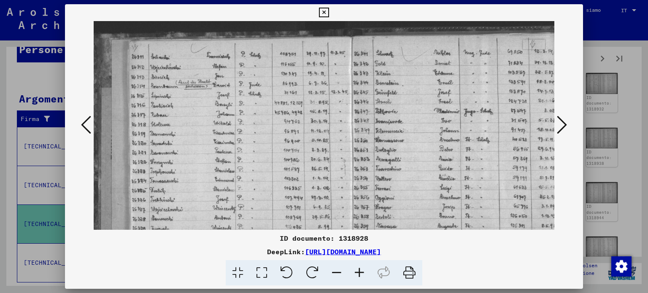
click at [364, 269] on icon at bounding box center [359, 273] width 23 height 26
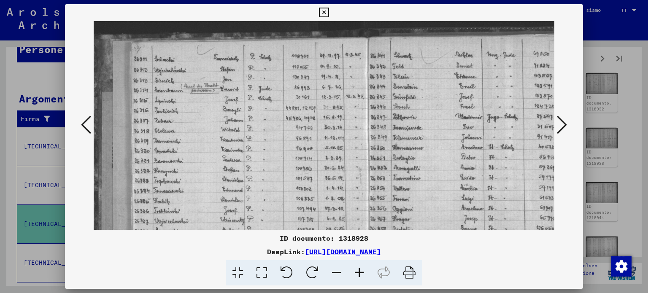
click at [364, 269] on icon at bounding box center [359, 273] width 23 height 26
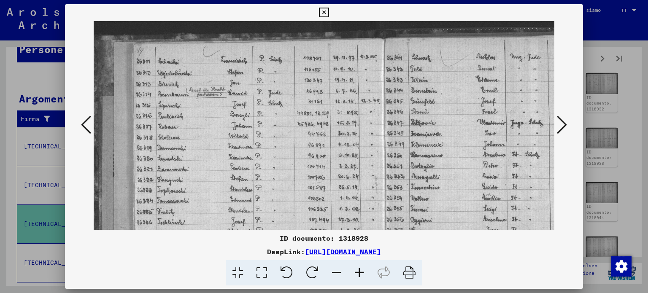
click at [364, 269] on icon at bounding box center [359, 273] width 23 height 26
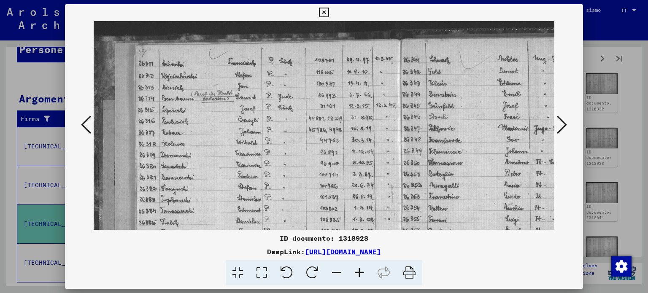
click at [568, 121] on button at bounding box center [561, 125] width 15 height 24
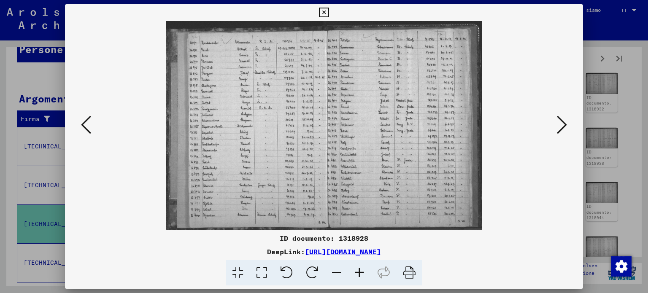
click at [568, 121] on button at bounding box center [561, 125] width 15 height 24
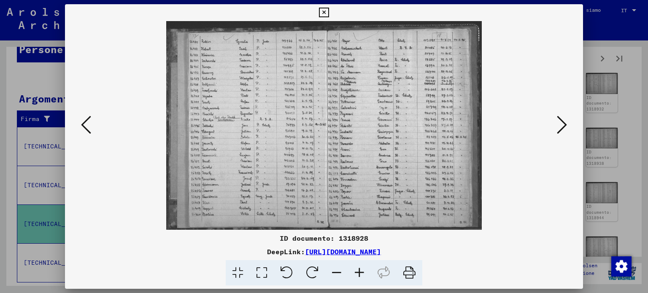
click at [362, 268] on icon at bounding box center [359, 273] width 23 height 26
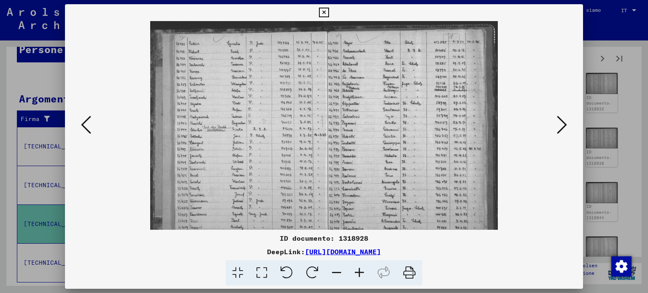
click at [362, 268] on icon at bounding box center [359, 273] width 23 height 26
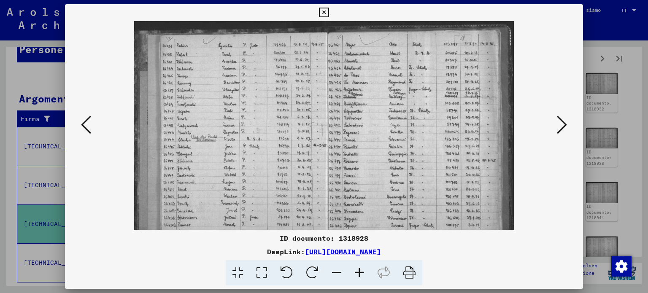
click at [362, 268] on icon at bounding box center [359, 273] width 23 height 26
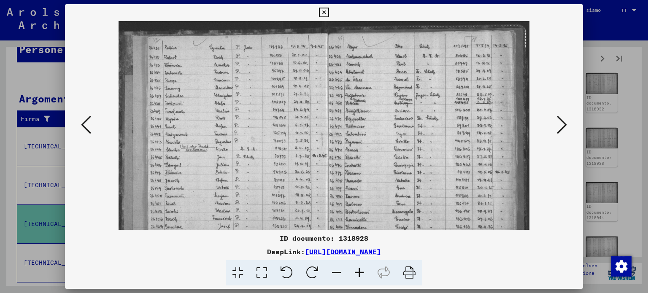
click at [362, 268] on icon at bounding box center [359, 273] width 23 height 26
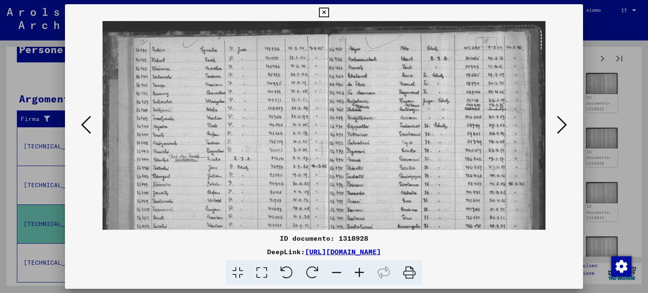
click at [362, 268] on icon at bounding box center [359, 273] width 23 height 26
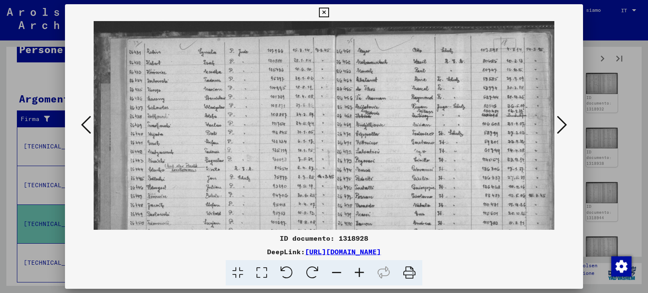
click at [363, 270] on icon at bounding box center [359, 273] width 23 height 26
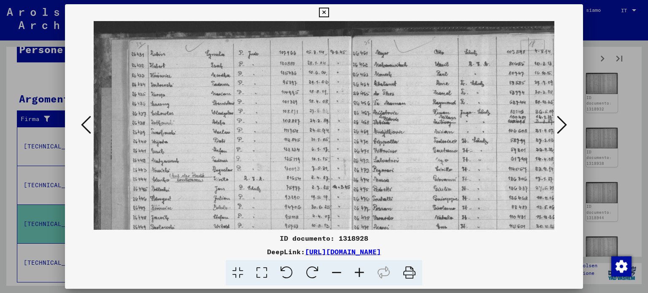
click at [363, 270] on icon at bounding box center [359, 273] width 23 height 26
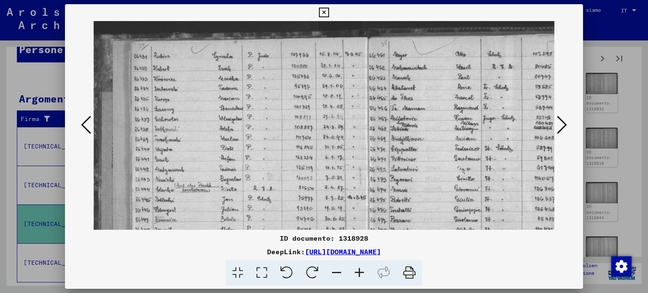
click at [567, 118] on icon at bounding box center [562, 125] width 10 height 20
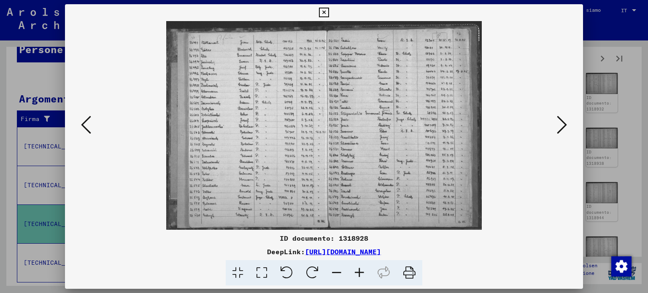
click at [561, 131] on icon at bounding box center [562, 125] width 10 height 20
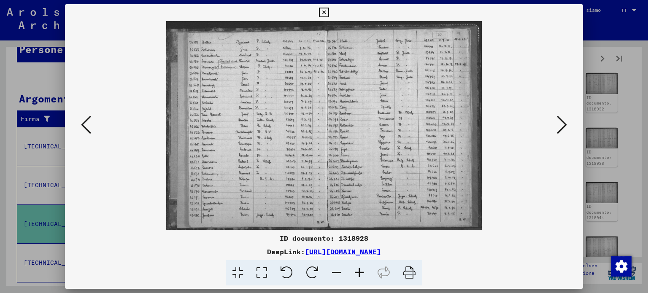
click at [361, 269] on icon at bounding box center [359, 273] width 23 height 26
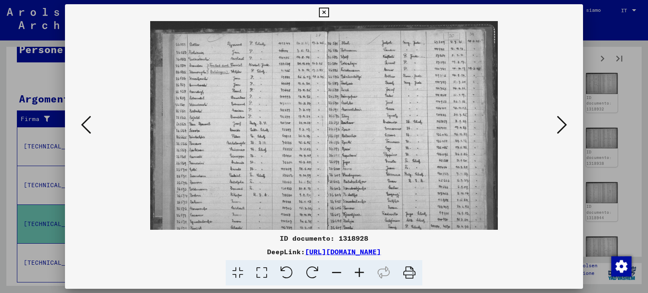
click at [361, 269] on icon at bounding box center [359, 273] width 23 height 26
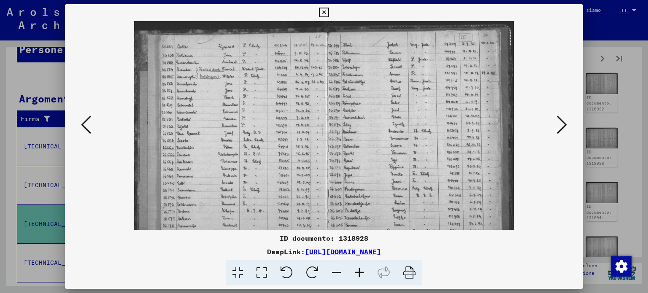
click at [361, 269] on icon at bounding box center [359, 273] width 23 height 26
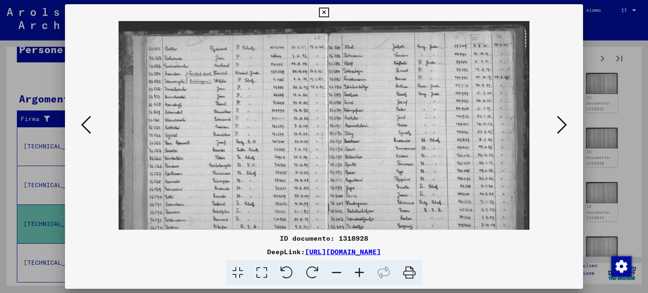
click at [361, 269] on icon at bounding box center [359, 273] width 23 height 26
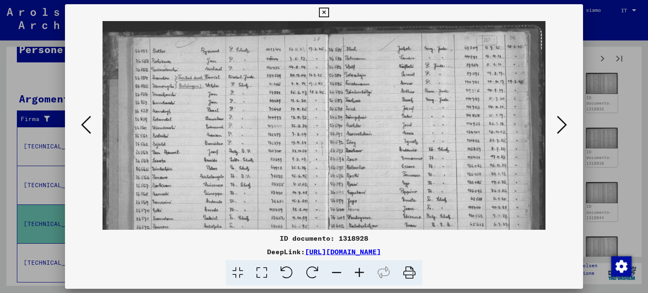
click at [361, 269] on icon at bounding box center [359, 273] width 23 height 26
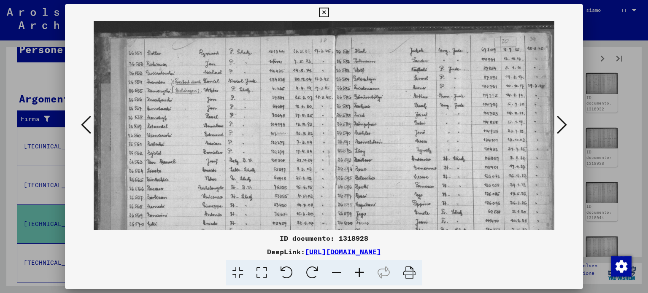
click at [361, 269] on icon at bounding box center [359, 273] width 23 height 26
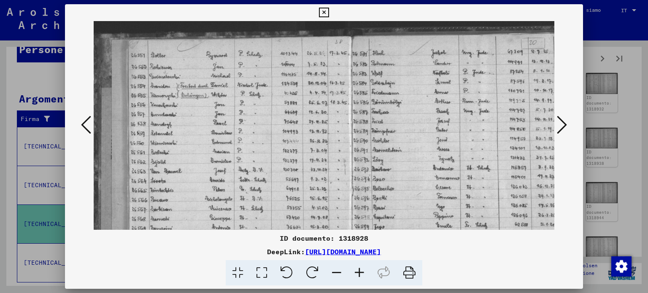
click at [361, 269] on icon at bounding box center [359, 273] width 23 height 26
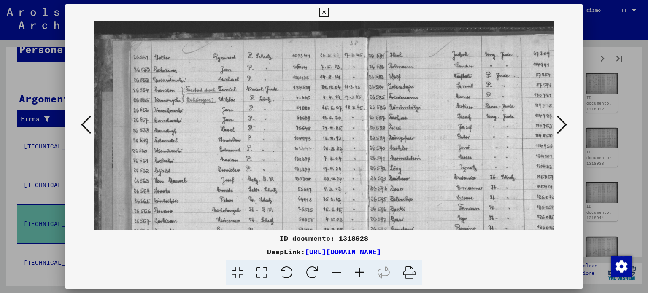
click at [361, 269] on icon at bounding box center [359, 273] width 23 height 26
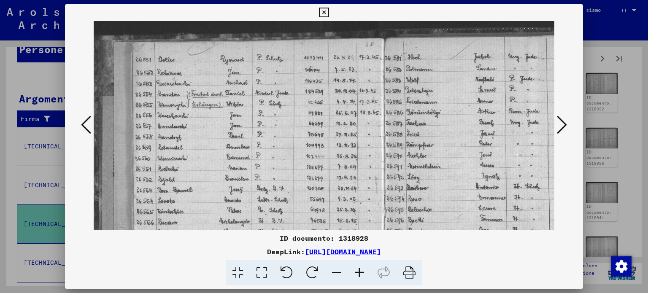
click at [563, 118] on icon at bounding box center [562, 125] width 10 height 20
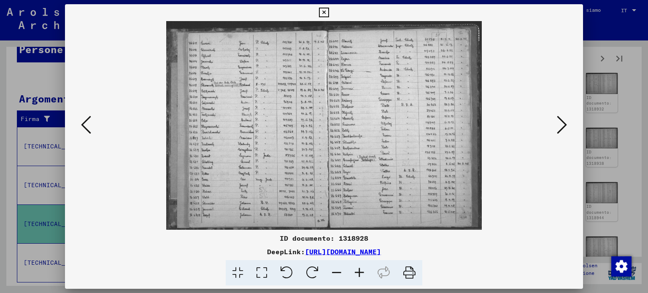
click at [563, 118] on icon at bounding box center [562, 125] width 10 height 20
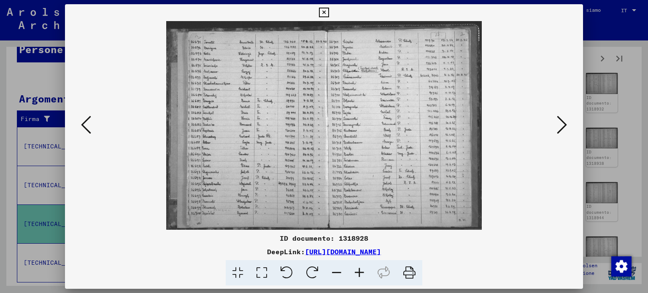
click at [563, 118] on icon at bounding box center [562, 125] width 10 height 20
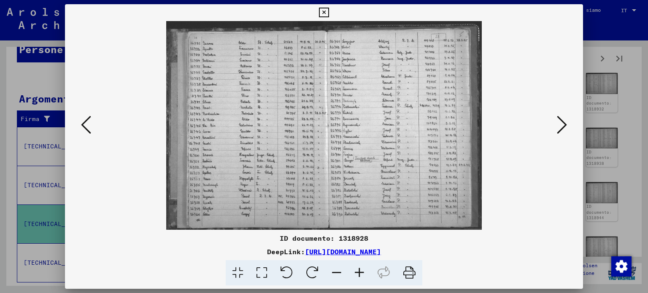
click at [358, 271] on icon at bounding box center [359, 273] width 23 height 26
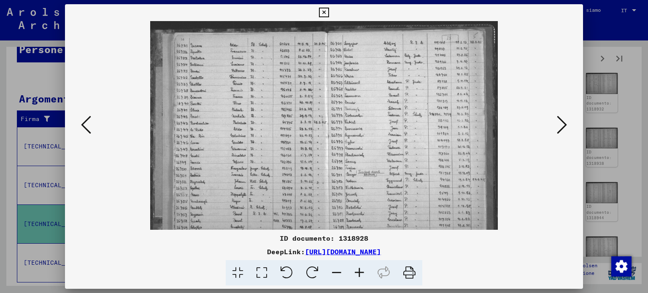
click at [358, 271] on icon at bounding box center [359, 273] width 23 height 26
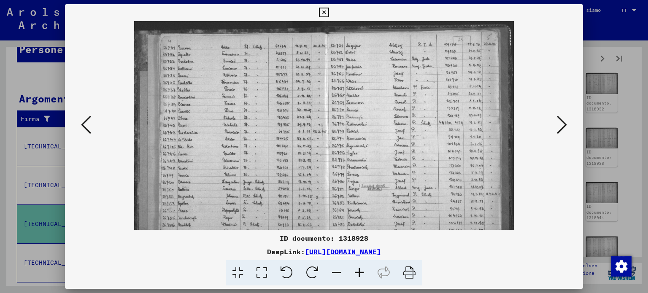
click at [358, 271] on icon at bounding box center [359, 273] width 23 height 26
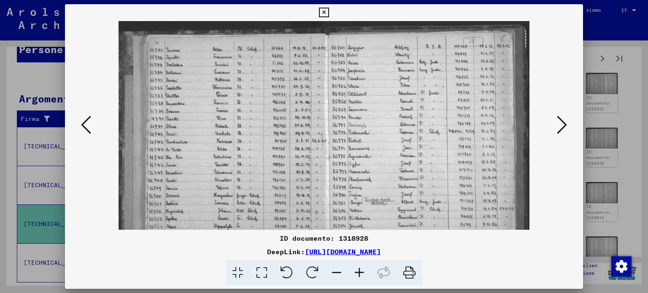
click at [358, 271] on icon at bounding box center [359, 273] width 23 height 26
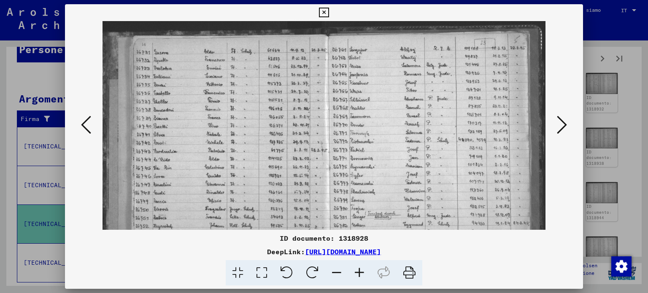
click at [358, 271] on icon at bounding box center [359, 273] width 23 height 26
click at [359, 271] on icon at bounding box center [359, 273] width 23 height 26
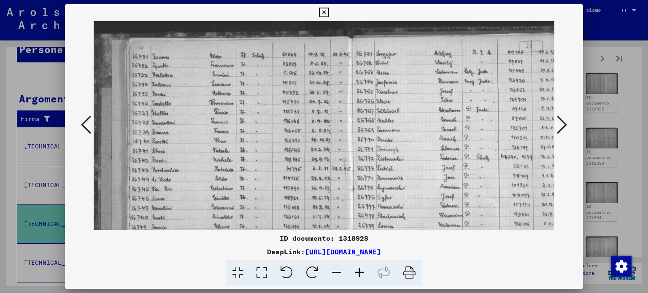
click at [359, 271] on icon at bounding box center [359, 273] width 23 height 26
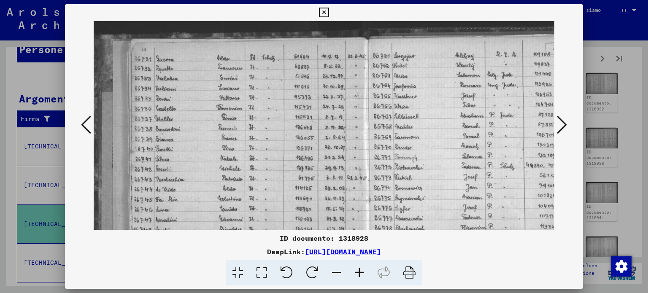
click at [562, 122] on icon at bounding box center [562, 125] width 10 height 20
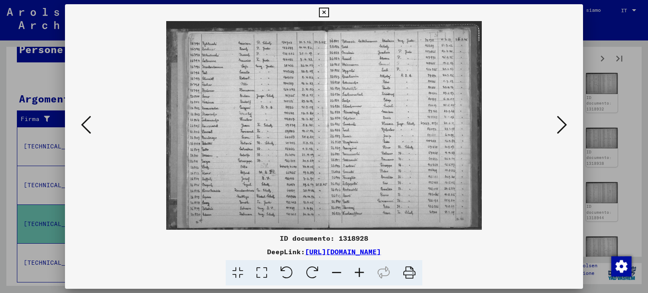
click at [562, 122] on icon at bounding box center [562, 125] width 10 height 20
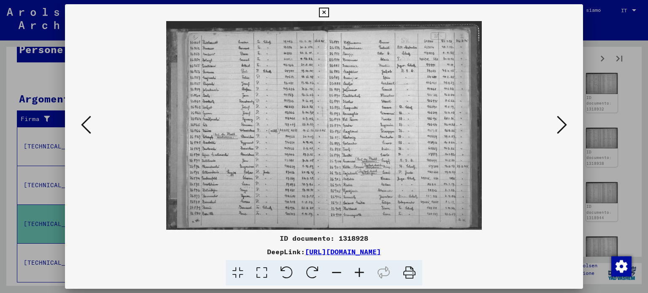
click at [361, 267] on icon at bounding box center [359, 273] width 23 height 26
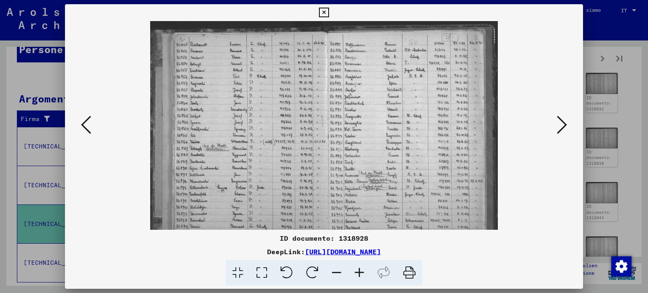
click at [361, 267] on icon at bounding box center [359, 273] width 23 height 26
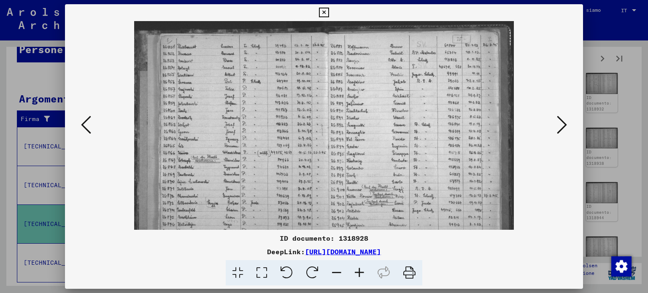
click at [361, 267] on icon at bounding box center [359, 273] width 23 height 26
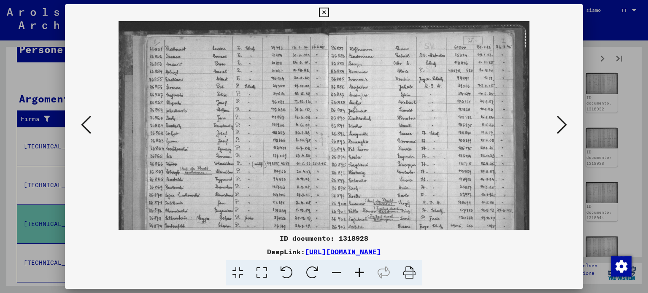
click at [361, 267] on icon at bounding box center [359, 273] width 23 height 26
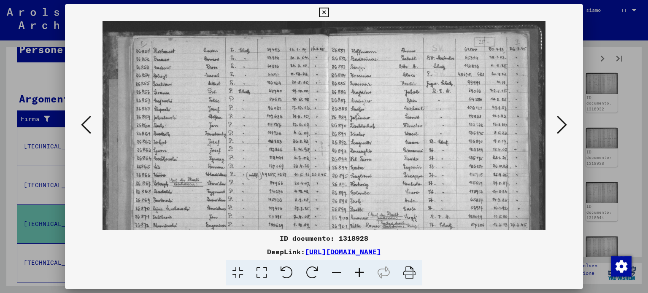
click at [361, 268] on icon at bounding box center [359, 273] width 23 height 26
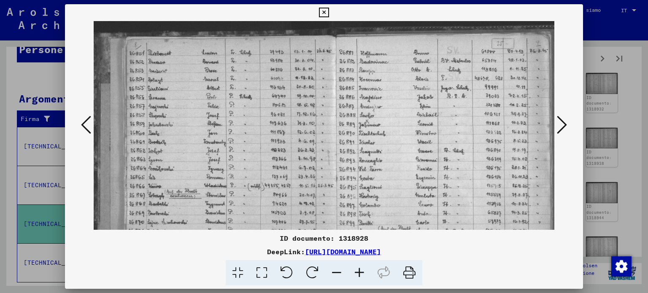
click at [361, 268] on icon at bounding box center [359, 273] width 23 height 26
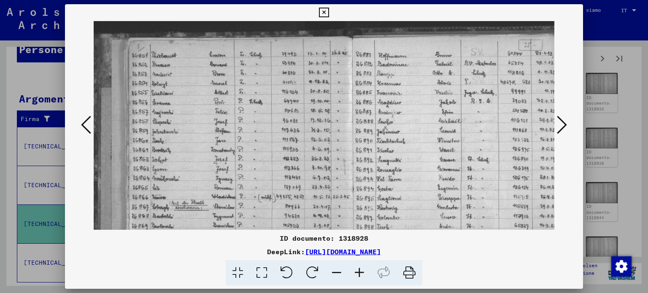
click at [361, 268] on icon at bounding box center [359, 273] width 23 height 26
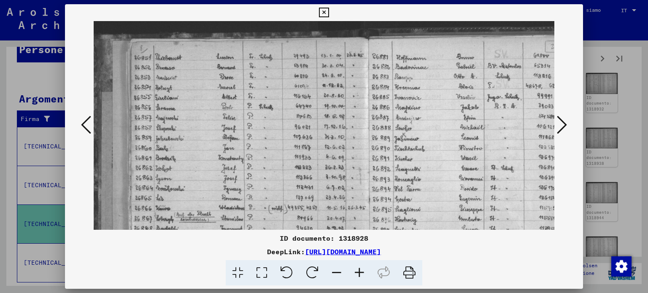
click at [560, 118] on icon at bounding box center [562, 125] width 10 height 20
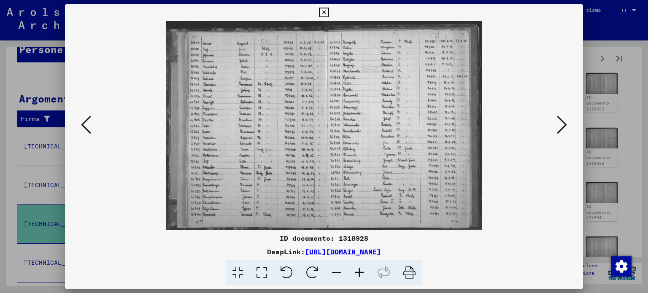
click at [560, 118] on icon at bounding box center [562, 125] width 10 height 20
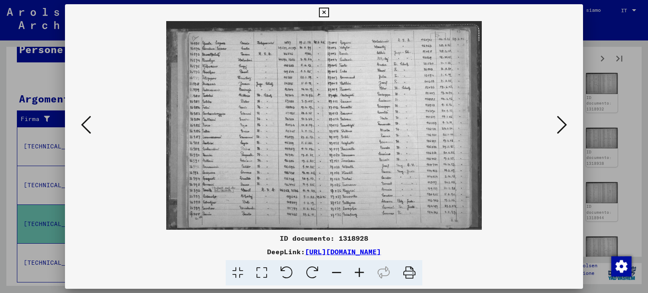
click at [356, 270] on icon at bounding box center [359, 273] width 23 height 26
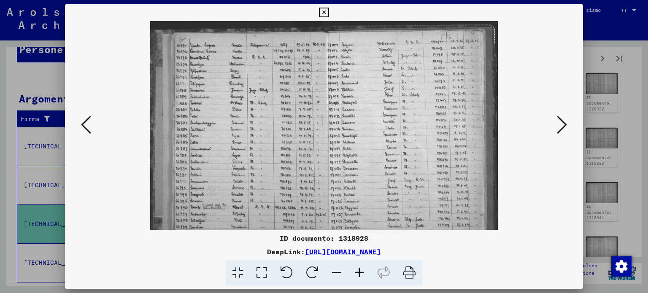
click at [356, 271] on icon at bounding box center [359, 273] width 23 height 26
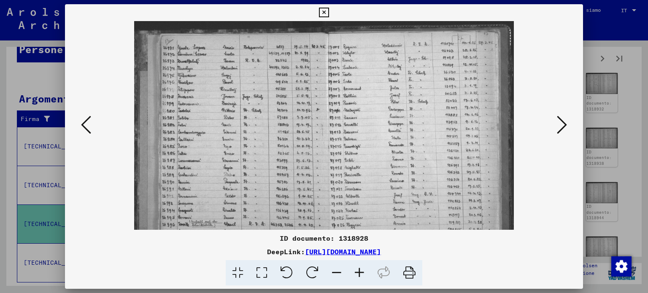
click at [356, 271] on icon at bounding box center [359, 273] width 23 height 26
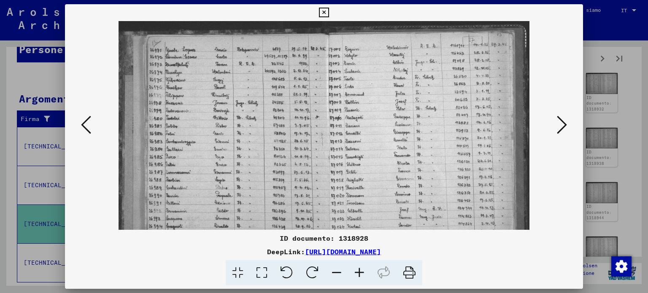
click at [356, 271] on icon at bounding box center [359, 273] width 23 height 26
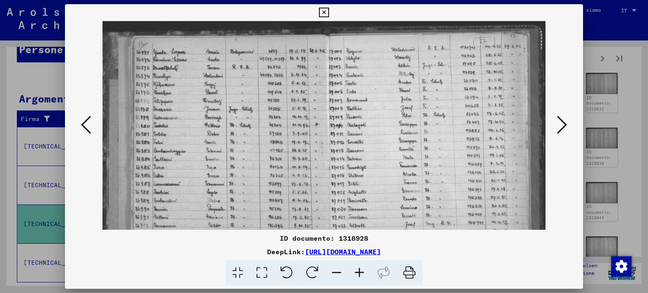
click at [356, 271] on icon at bounding box center [359, 273] width 23 height 26
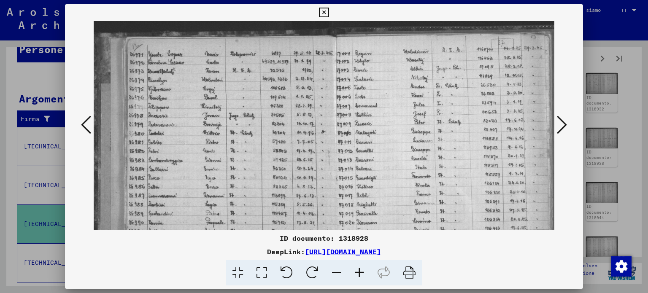
click at [356, 271] on icon at bounding box center [359, 273] width 23 height 26
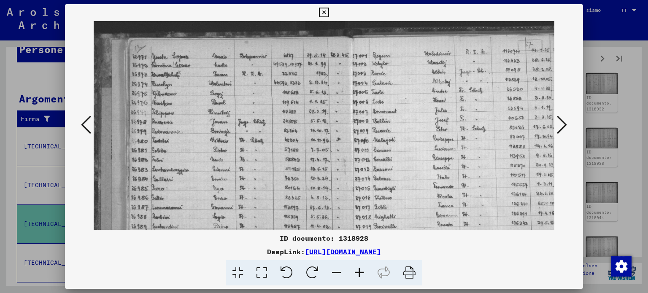
click at [561, 118] on icon at bounding box center [562, 125] width 10 height 20
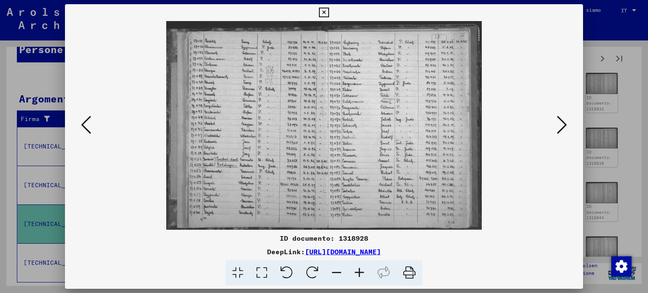
click at [561, 118] on icon at bounding box center [562, 125] width 10 height 20
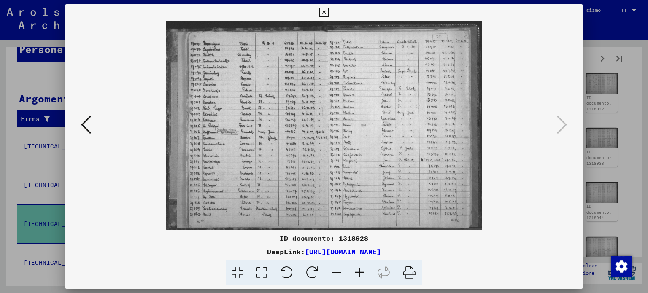
click at [364, 268] on icon at bounding box center [359, 273] width 23 height 26
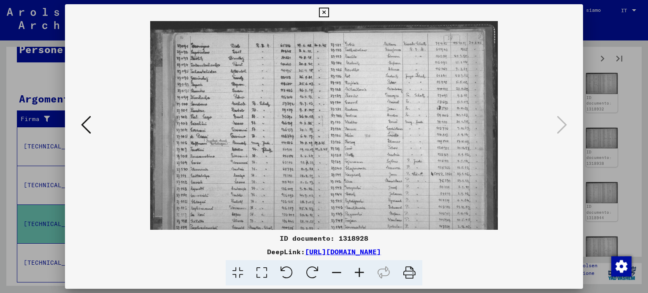
click at [364, 268] on icon at bounding box center [359, 273] width 23 height 26
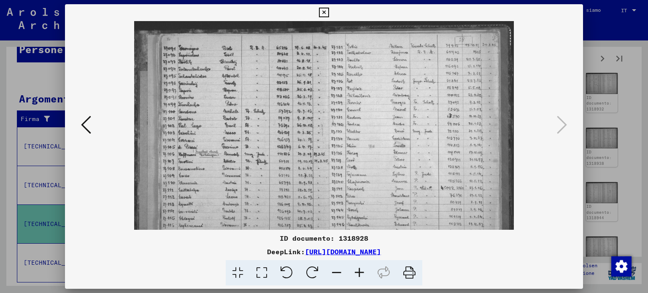
click at [364, 268] on icon at bounding box center [359, 273] width 23 height 26
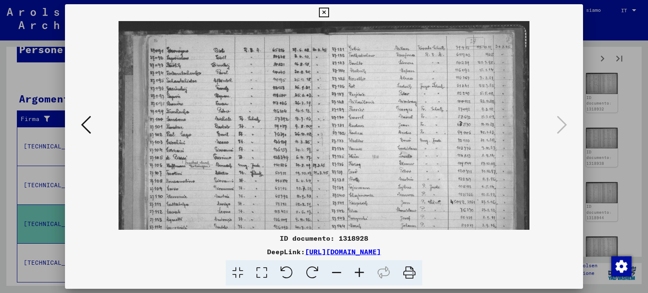
click at [364, 268] on icon at bounding box center [359, 273] width 23 height 26
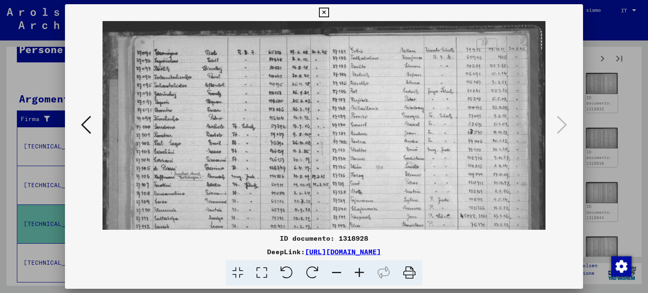
click at [364, 268] on icon at bounding box center [359, 273] width 23 height 26
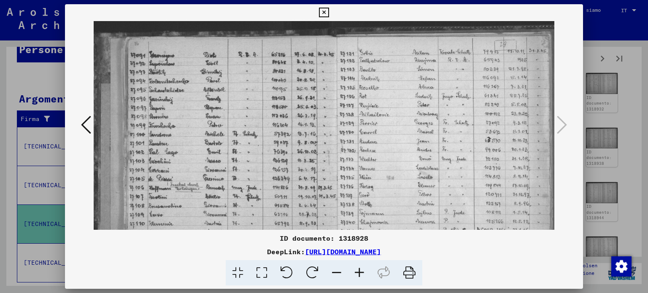
click at [364, 268] on icon at bounding box center [359, 273] width 23 height 26
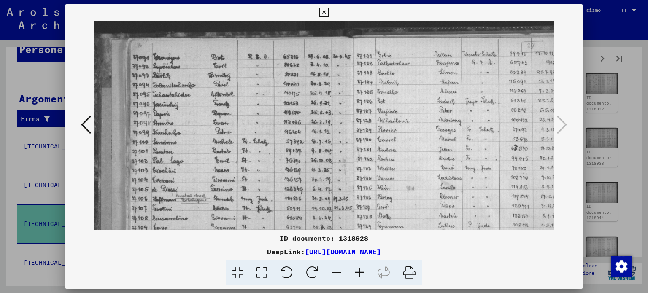
click at [364, 268] on icon at bounding box center [359, 273] width 23 height 26
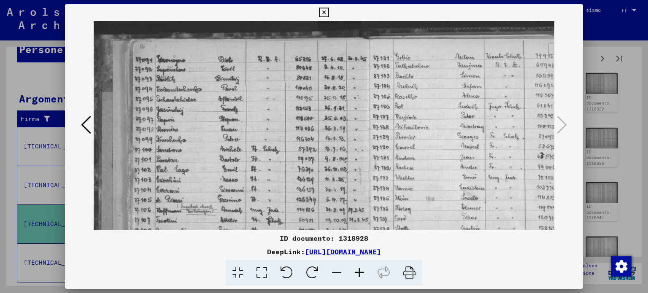
click at [364, 268] on icon at bounding box center [359, 273] width 23 height 26
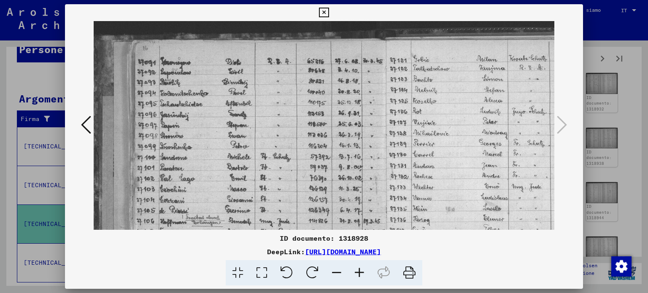
click at [364, 268] on icon at bounding box center [359, 273] width 23 height 26
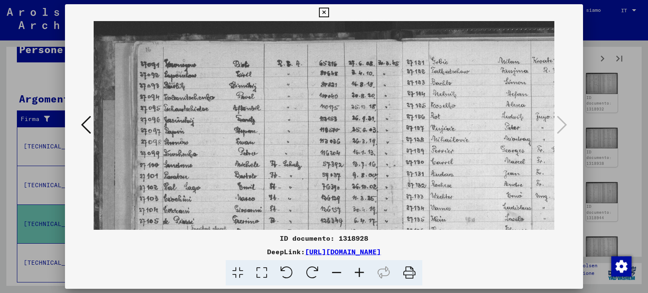
click at [364, 268] on icon at bounding box center [359, 273] width 23 height 26
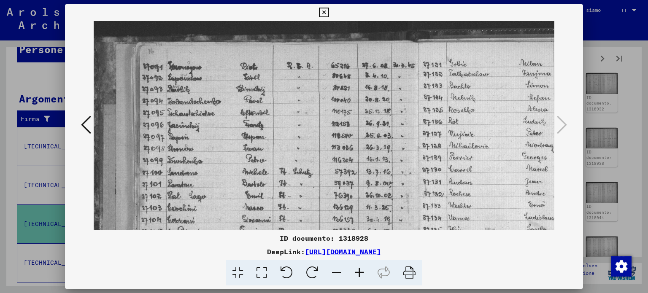
scroll to position [46, 0]
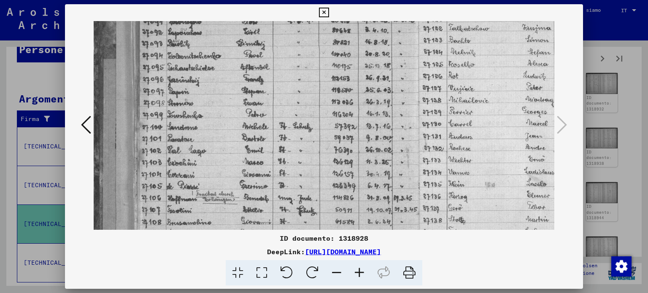
drag, startPoint x: 437, startPoint y: 168, endPoint x: 436, endPoint y: 78, distance: 89.8
click at [435, 99] on img at bounding box center [411, 186] width 634 height 420
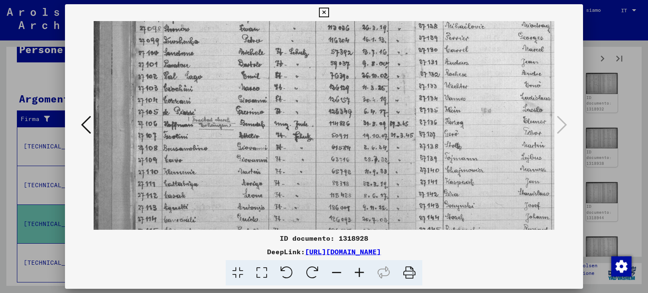
drag, startPoint x: 418, startPoint y: 185, endPoint x: 416, endPoint y: 128, distance: 57.0
click at [416, 130] on img at bounding box center [407, 111] width 634 height 420
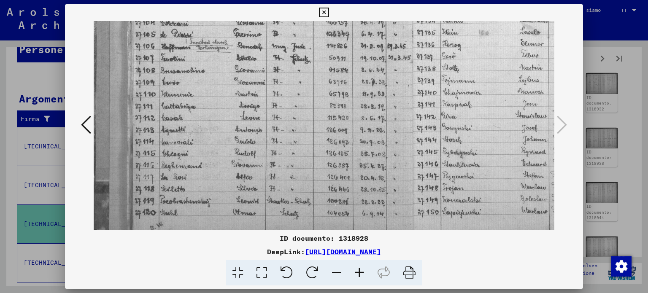
drag, startPoint x: 416, startPoint y: 182, endPoint x: 412, endPoint y: 78, distance: 103.8
click at [412, 86] on img at bounding box center [404, 34] width 634 height 420
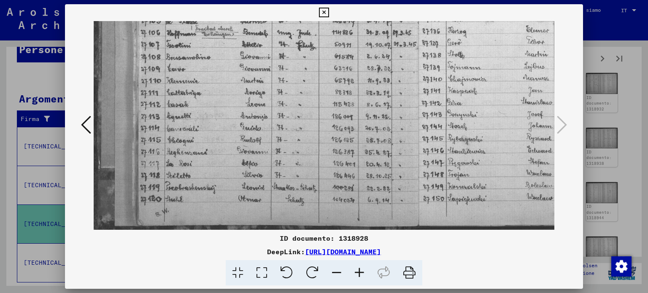
drag, startPoint x: 409, startPoint y: 163, endPoint x: 415, endPoint y: 107, distance: 56.4
click at [415, 107] on img at bounding box center [410, 20] width 634 height 420
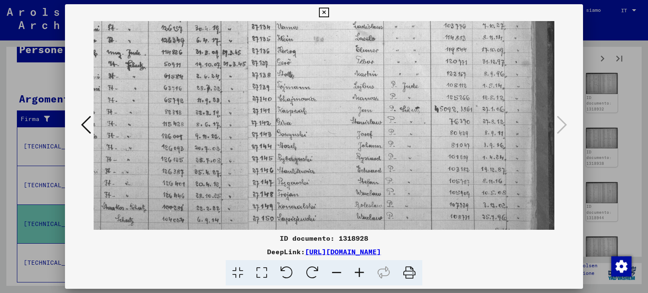
scroll to position [190, 173]
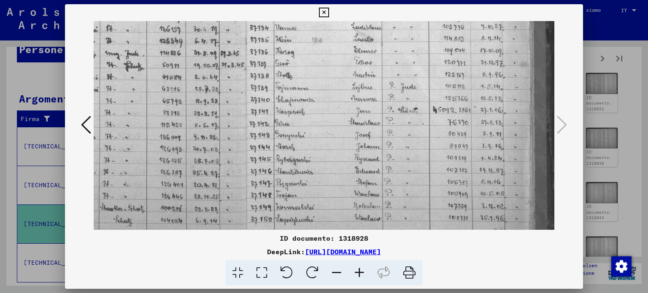
drag, startPoint x: 499, startPoint y: 122, endPoint x: 291, endPoint y: 143, distance: 209.4
click at [294, 143] on img at bounding box center [238, 41] width 634 height 420
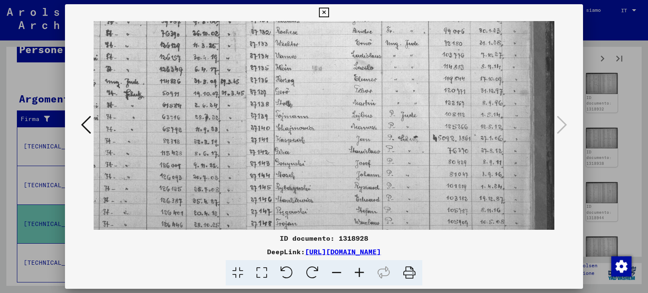
drag, startPoint x: 390, startPoint y: 131, endPoint x: 318, endPoint y: 159, distance: 76.7
click at [319, 159] on img at bounding box center [238, 69] width 634 height 420
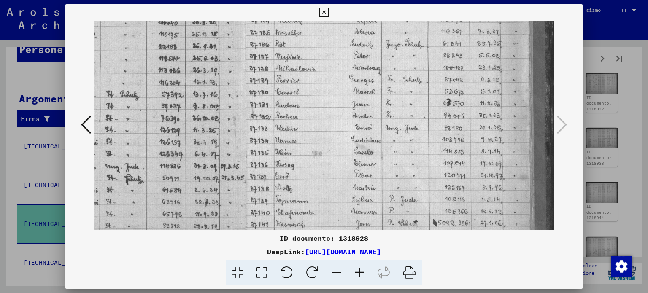
drag, startPoint x: 417, startPoint y: 218, endPoint x: 415, endPoint y: 231, distance: 13.2
click at [415, 231] on div "ID documento: 1318928 DeepLink: [URL][DOMAIN_NAME]" at bounding box center [324, 145] width 518 height 282
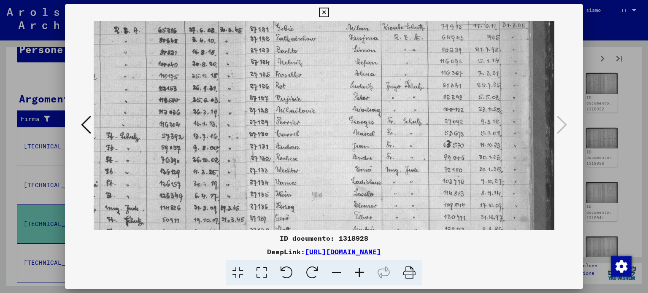
scroll to position [0, 173]
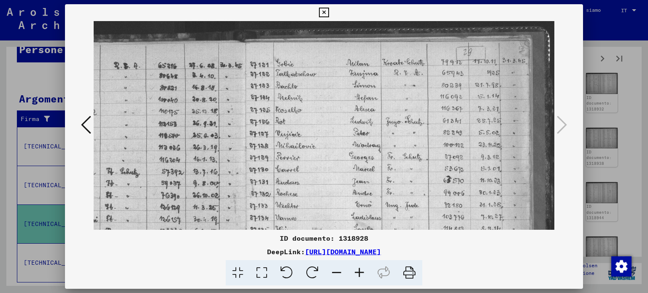
drag, startPoint x: 430, startPoint y: 112, endPoint x: 421, endPoint y: 164, distance: 53.0
click at [426, 179] on img at bounding box center [238, 231] width 634 height 420
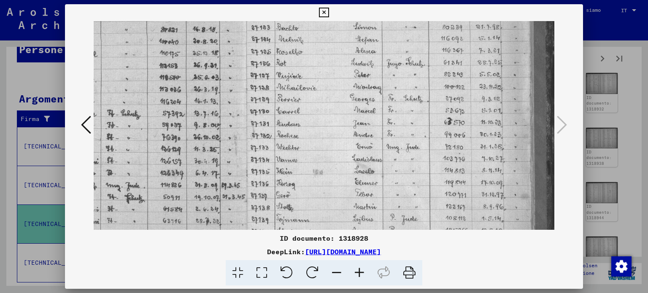
drag, startPoint x: 431, startPoint y: 181, endPoint x: 429, endPoint y: 111, distance: 70.0
click at [429, 115] on img at bounding box center [239, 173] width 634 height 420
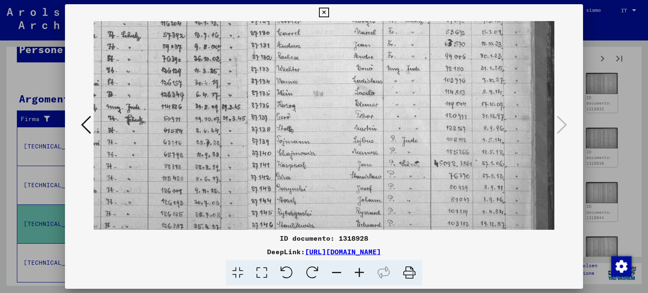
drag, startPoint x: 429, startPoint y: 194, endPoint x: 429, endPoint y: 99, distance: 95.3
click at [429, 99] on img at bounding box center [239, 94] width 634 height 420
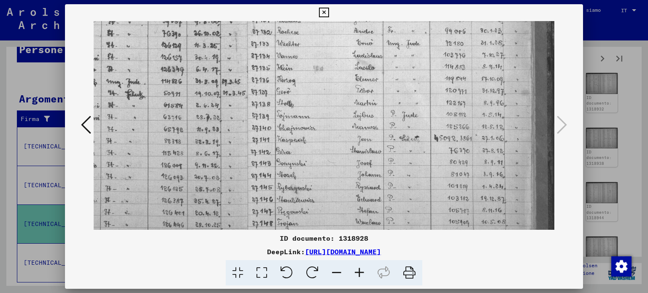
scroll to position [211, 172]
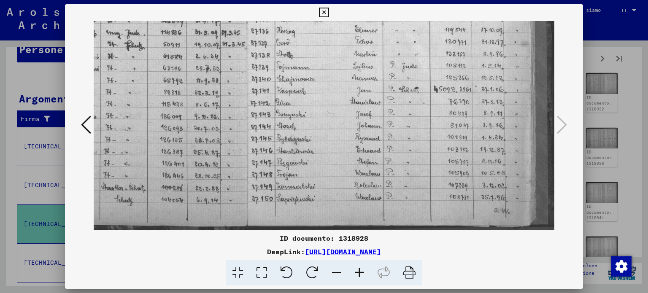
drag, startPoint x: 429, startPoint y: 176, endPoint x: 428, endPoint y: 115, distance: 61.2
click at [428, 115] on img at bounding box center [239, 20] width 634 height 420
drag, startPoint x: 425, startPoint y: 141, endPoint x: 425, endPoint y: 119, distance: 22.4
click at [425, 119] on img at bounding box center [239, 20] width 634 height 420
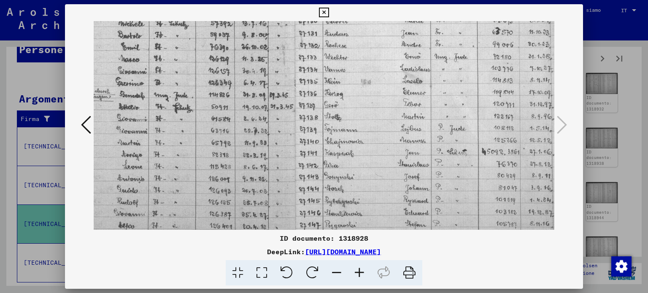
drag, startPoint x: 393, startPoint y: 143, endPoint x: 442, endPoint y: 204, distance: 78.0
click at [442, 206] on img at bounding box center [287, 83] width 634 height 420
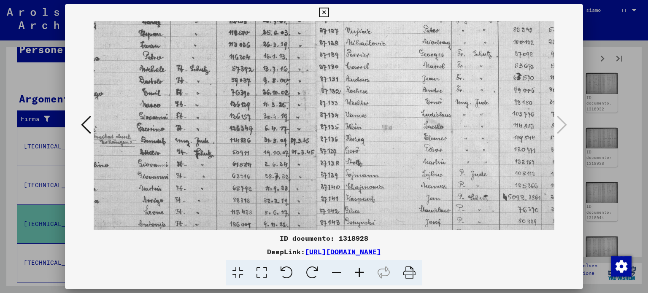
drag, startPoint x: 394, startPoint y: 120, endPoint x: 410, endPoint y: 159, distance: 41.4
click at [420, 176] on img at bounding box center [308, 128] width 634 height 420
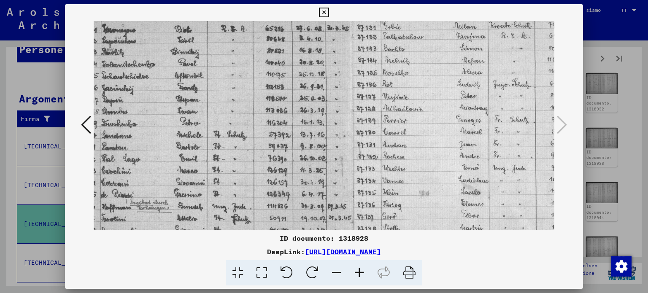
drag, startPoint x: 413, startPoint y: 106, endPoint x: 423, endPoint y: 131, distance: 27.0
click at [456, 172] on img at bounding box center [345, 194] width 634 height 420
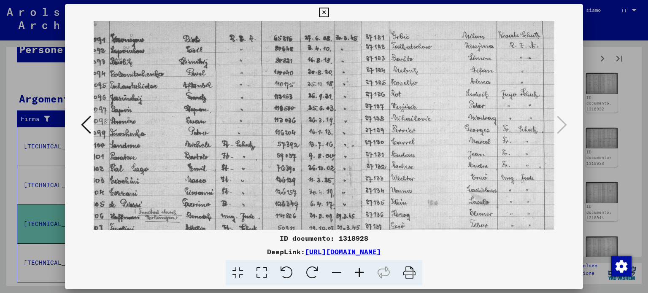
scroll to position [41, 0]
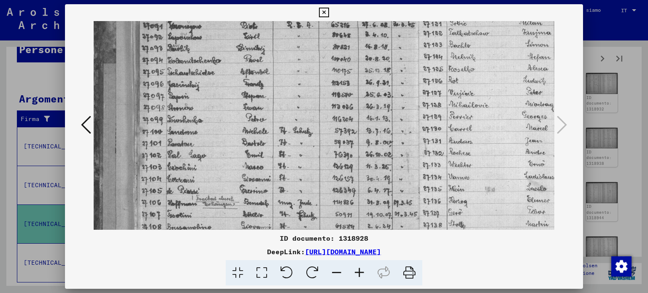
drag, startPoint x: 336, startPoint y: 86, endPoint x: 434, endPoint y: 72, distance: 98.9
click at [434, 72] on img at bounding box center [411, 190] width 634 height 420
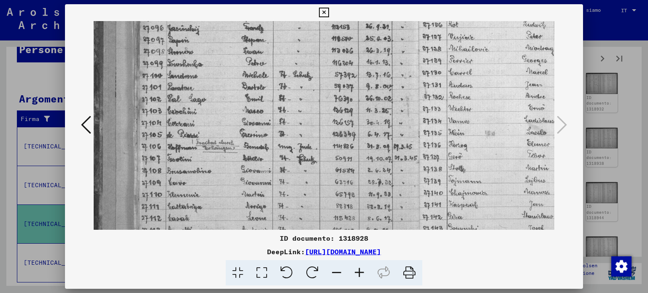
drag, startPoint x: 392, startPoint y: 140, endPoint x: 413, endPoint y: 68, distance: 75.0
click at [413, 68] on img at bounding box center [411, 134] width 634 height 420
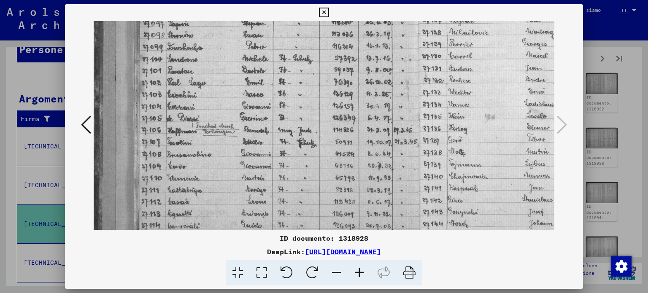
click at [359, 272] on icon at bounding box center [359, 273] width 23 height 26
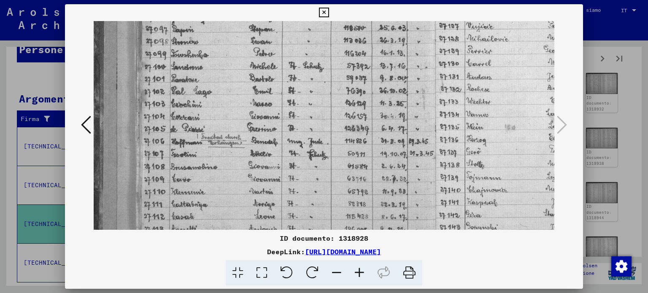
click at [359, 272] on icon at bounding box center [359, 273] width 23 height 26
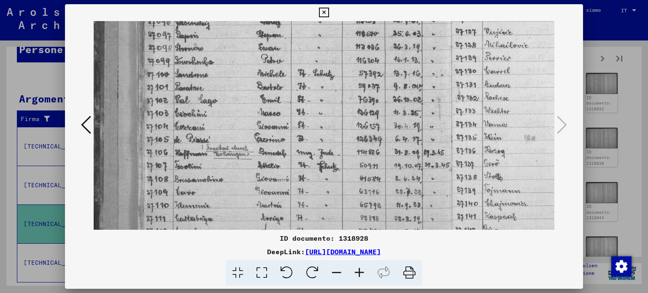
click at [359, 272] on icon at bounding box center [359, 273] width 23 height 26
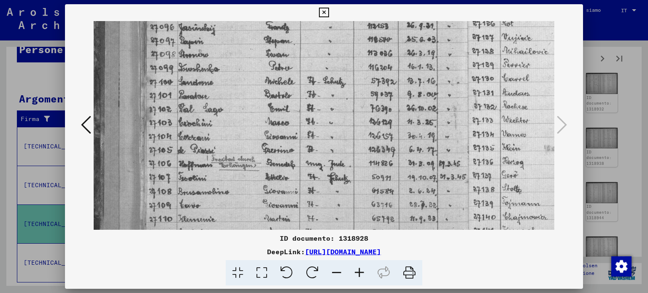
click at [359, 272] on icon at bounding box center [359, 273] width 23 height 26
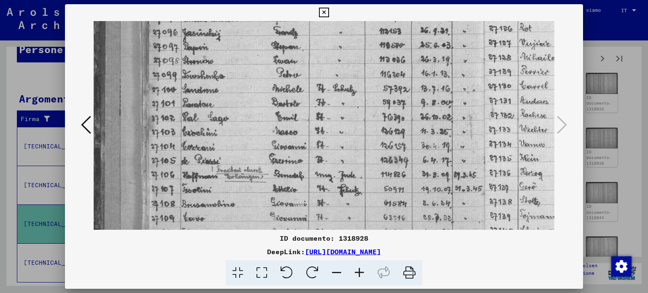
click at [359, 272] on icon at bounding box center [359, 273] width 23 height 26
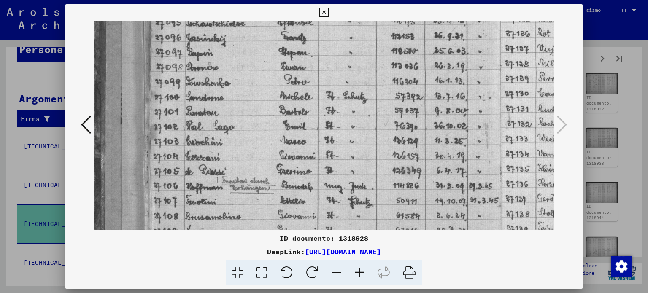
click at [359, 272] on icon at bounding box center [359, 273] width 23 height 26
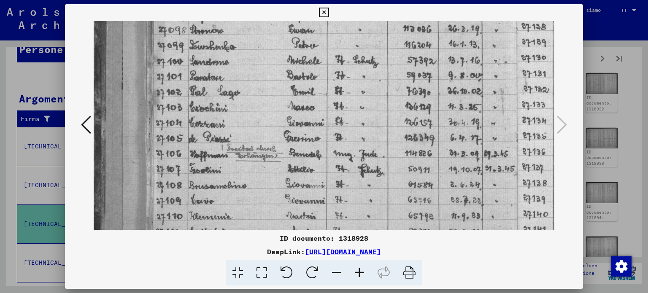
drag, startPoint x: 360, startPoint y: 175, endPoint x: 362, endPoint y: 110, distance: 65.4
click at [362, 120] on img at bounding box center [506, 137] width 825 height 546
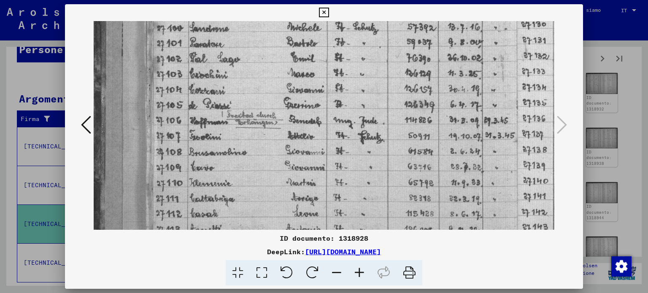
drag, startPoint x: 356, startPoint y: 153, endPoint x: 359, endPoint y: 121, distance: 32.2
click at [359, 123] on img at bounding box center [506, 104] width 825 height 546
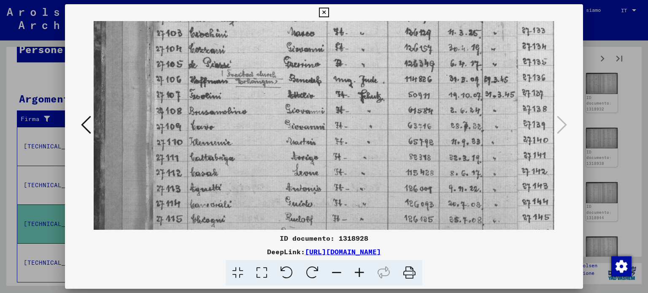
drag, startPoint x: 358, startPoint y: 173, endPoint x: 361, endPoint y: 135, distance: 38.0
click at [360, 138] on img at bounding box center [506, 63] width 825 height 546
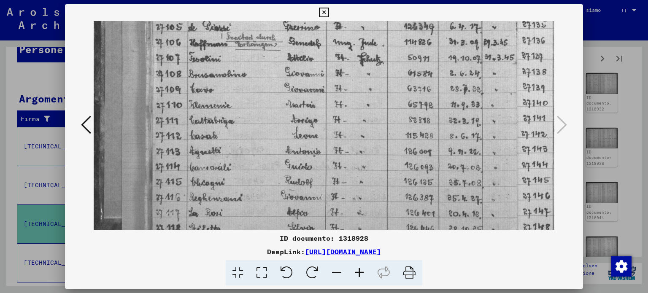
drag, startPoint x: 360, startPoint y: 170, endPoint x: 359, endPoint y: 134, distance: 36.7
click at [359, 135] on img at bounding box center [505, 26] width 825 height 546
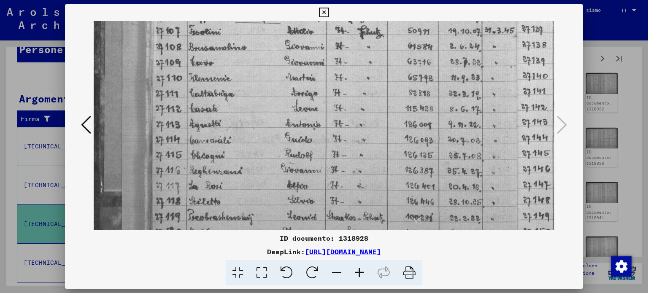
drag, startPoint x: 358, startPoint y: 137, endPoint x: 357, endPoint y: 126, distance: 11.8
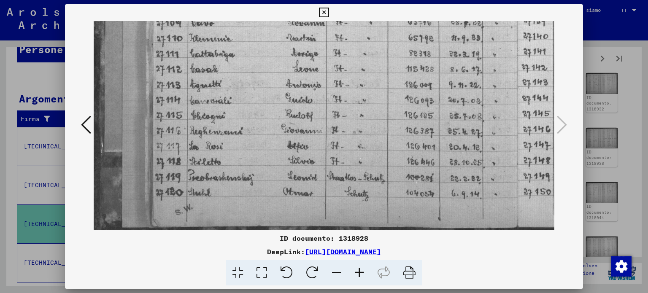
drag, startPoint x: 361, startPoint y: 117, endPoint x: 363, endPoint y: 106, distance: 10.7
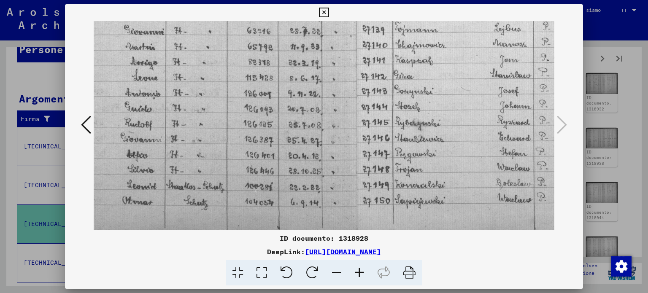
drag, startPoint x: 419, startPoint y: 123, endPoint x: 245, endPoint y: 135, distance: 174.6
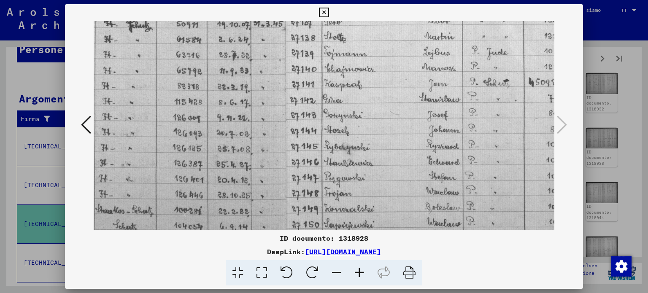
scroll to position [290, 272]
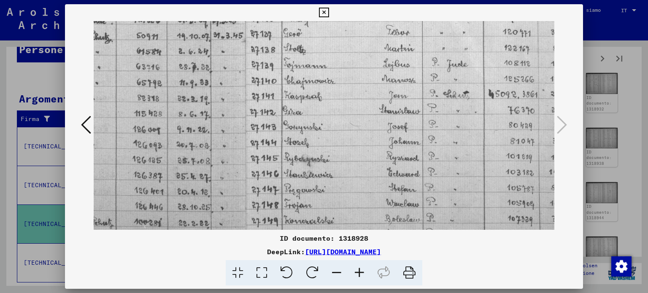
drag, startPoint x: 358, startPoint y: 156, endPoint x: 329, endPoint y: 164, distance: 29.2
click at [331, 164] on img at bounding box center [234, 4] width 825 height 546
click at [326, 10] on icon at bounding box center [324, 13] width 10 height 10
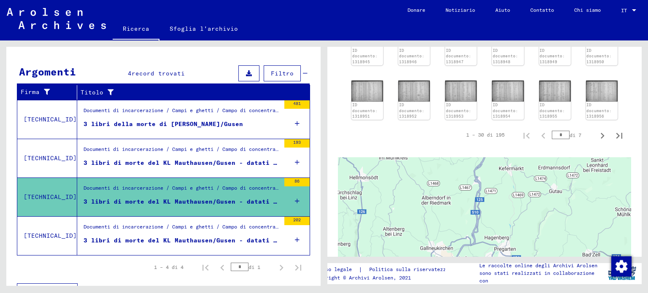
scroll to position [127, 0]
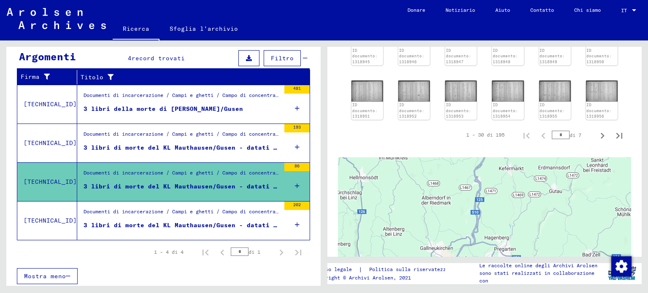
click at [177, 223] on font "3 libri di morte del KL Mauthausen/Gusen - datati [DATE] - [DATE]" at bounding box center [207, 225] width 247 height 8
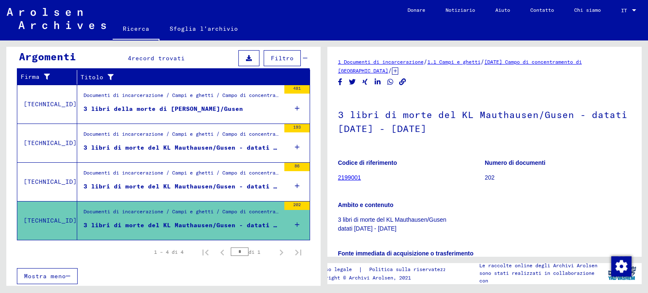
scroll to position [127, 0]
